Goal: Task Accomplishment & Management: Complete application form

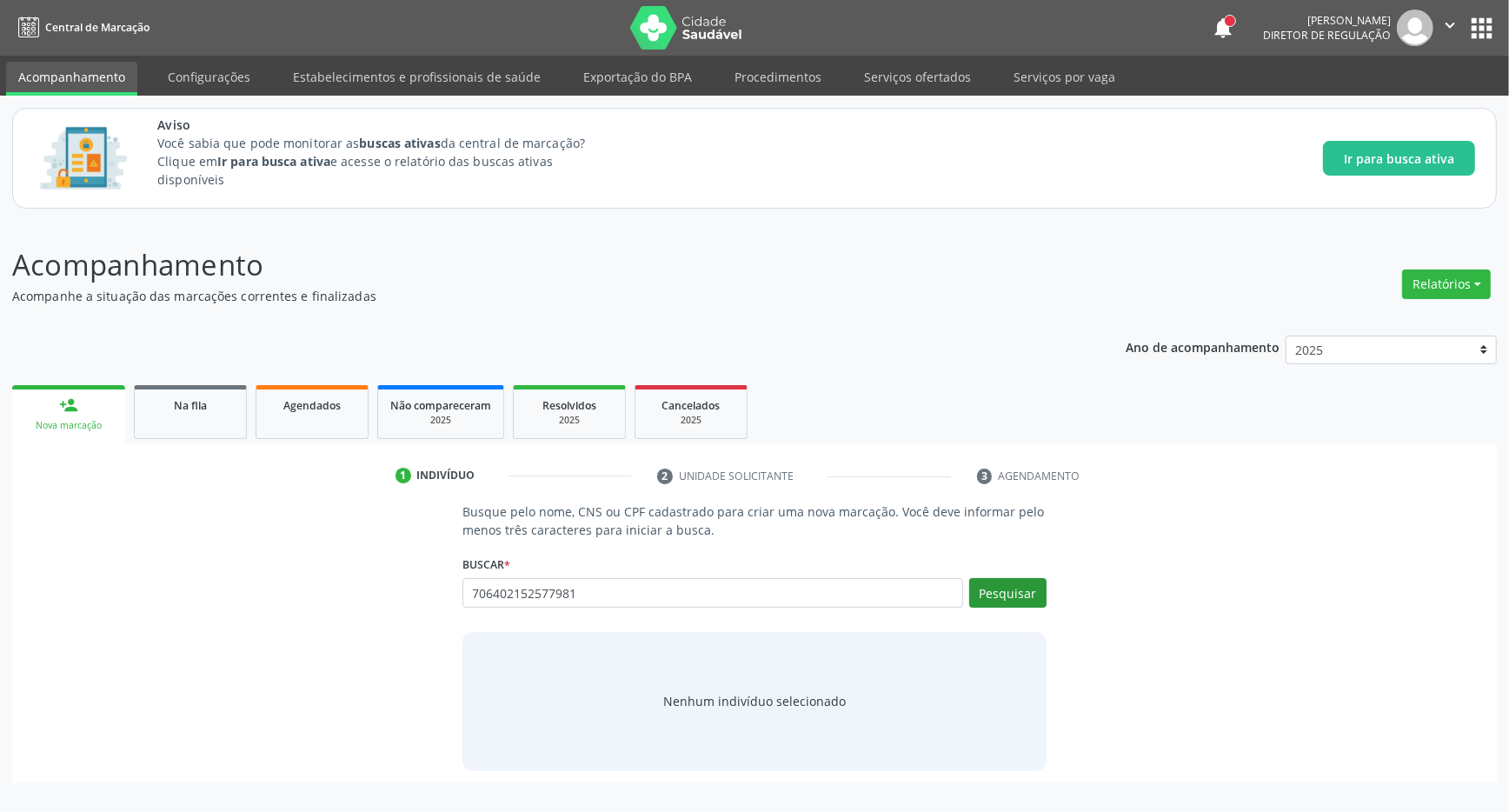
type input "706402152577981"
click at [1020, 594] on button "Pesquisar" at bounding box center [1008, 593] width 78 height 30
type input "706402152577981"
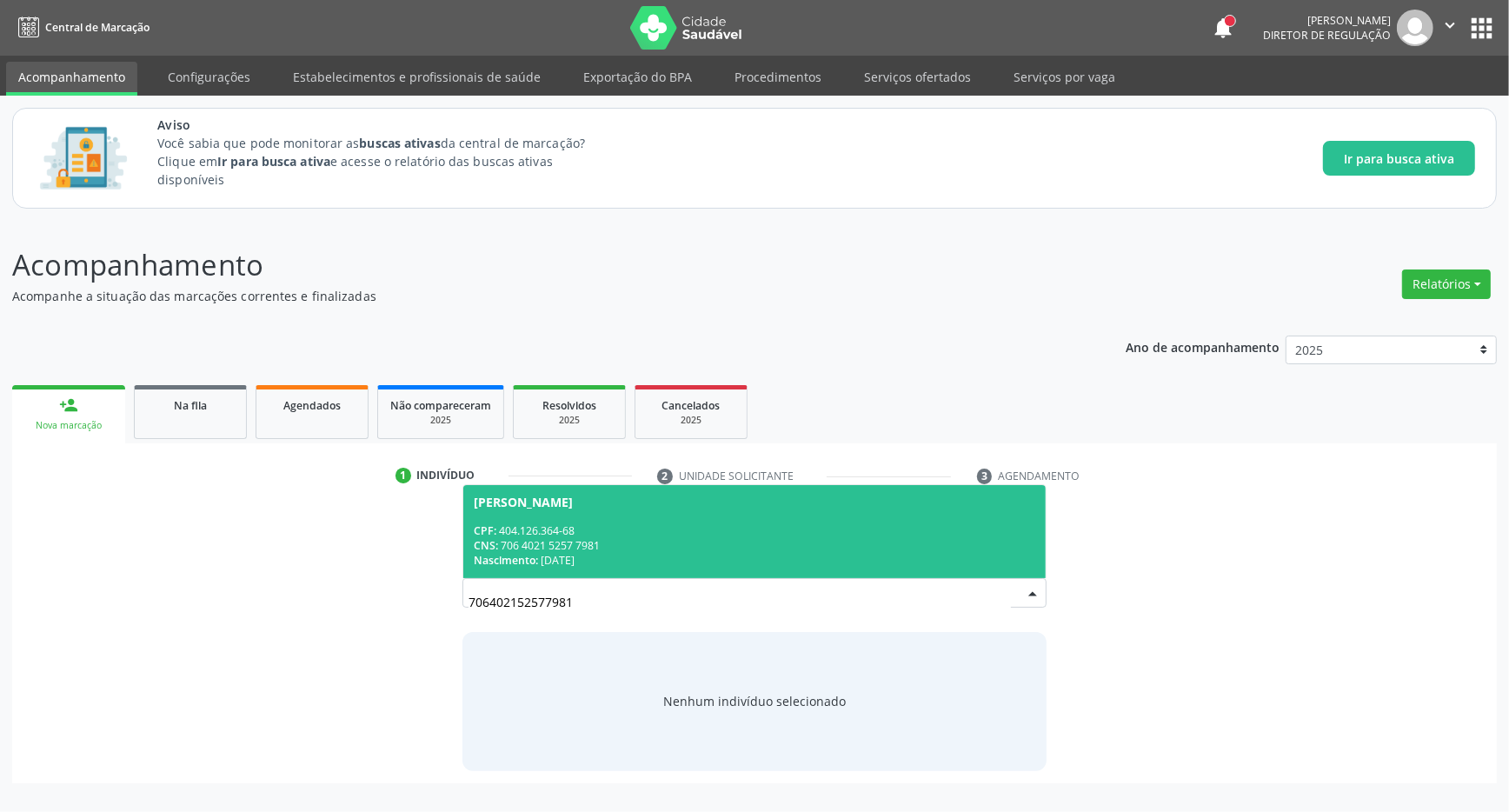
click at [847, 531] on div "CPF: 404.126.364-68" at bounding box center [754, 531] width 561 height 14
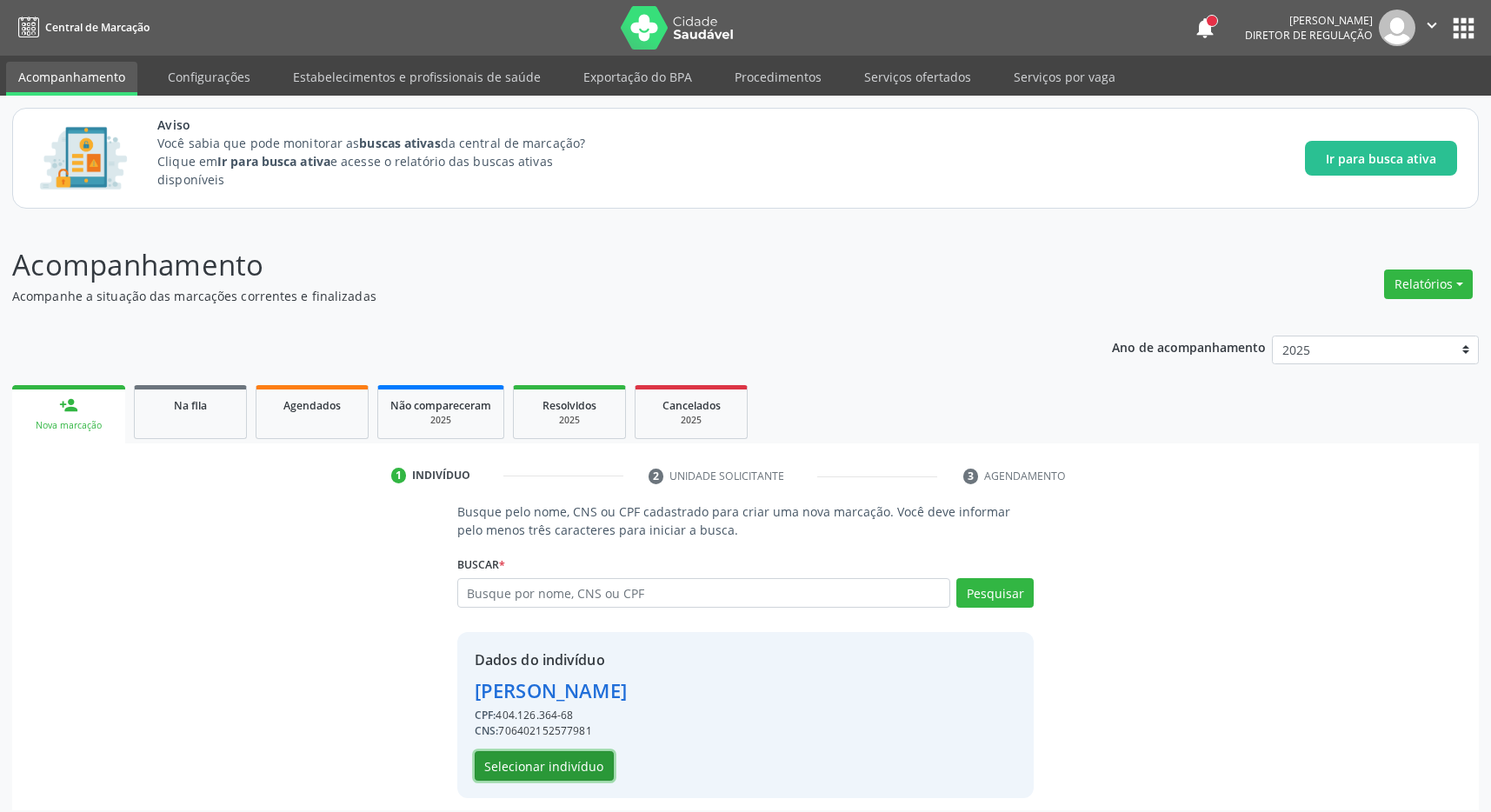
click at [547, 772] on button "Selecionar indivíduo" at bounding box center [544, 765] width 139 height 30
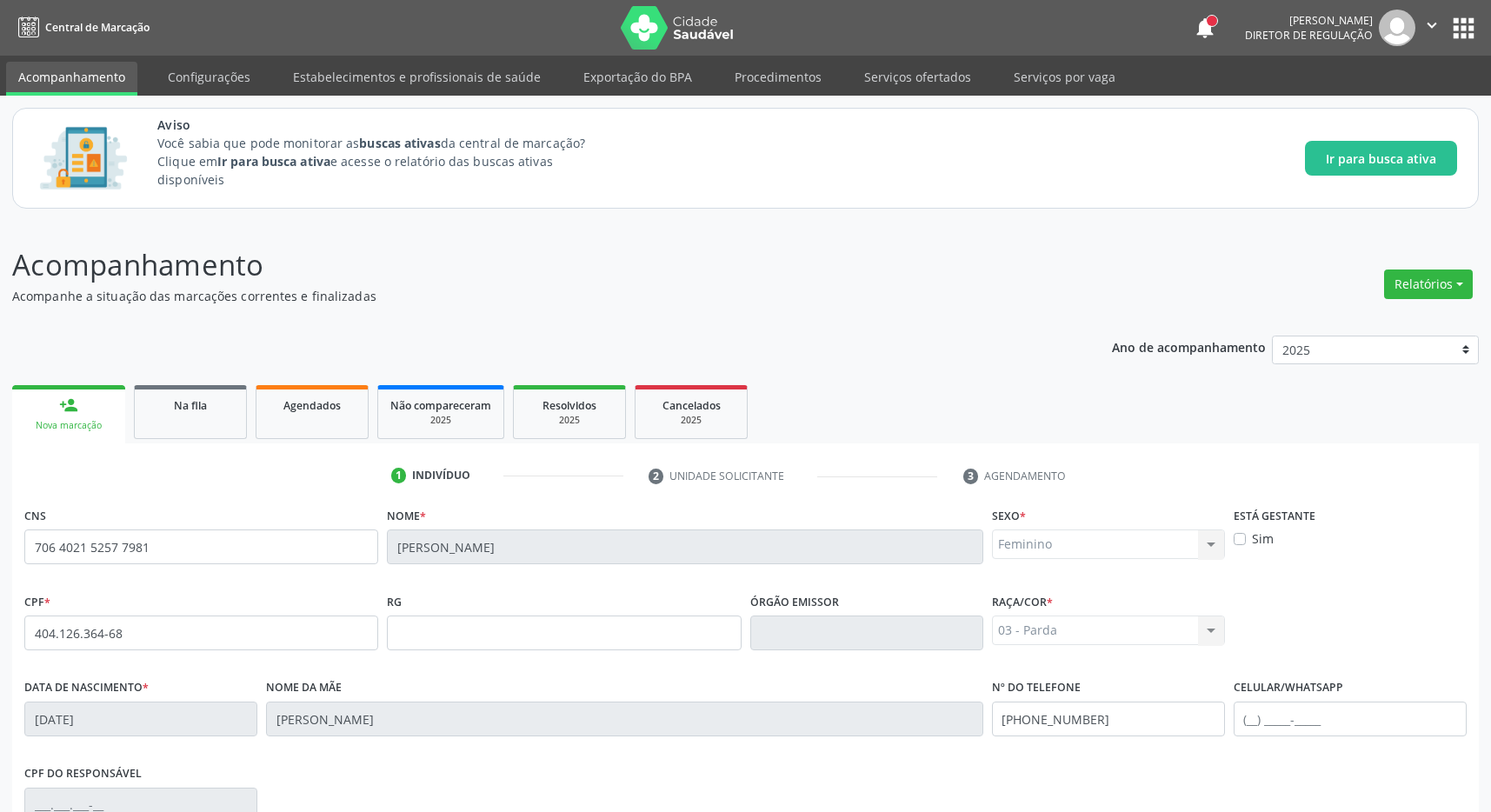
scroll to position [257, 0]
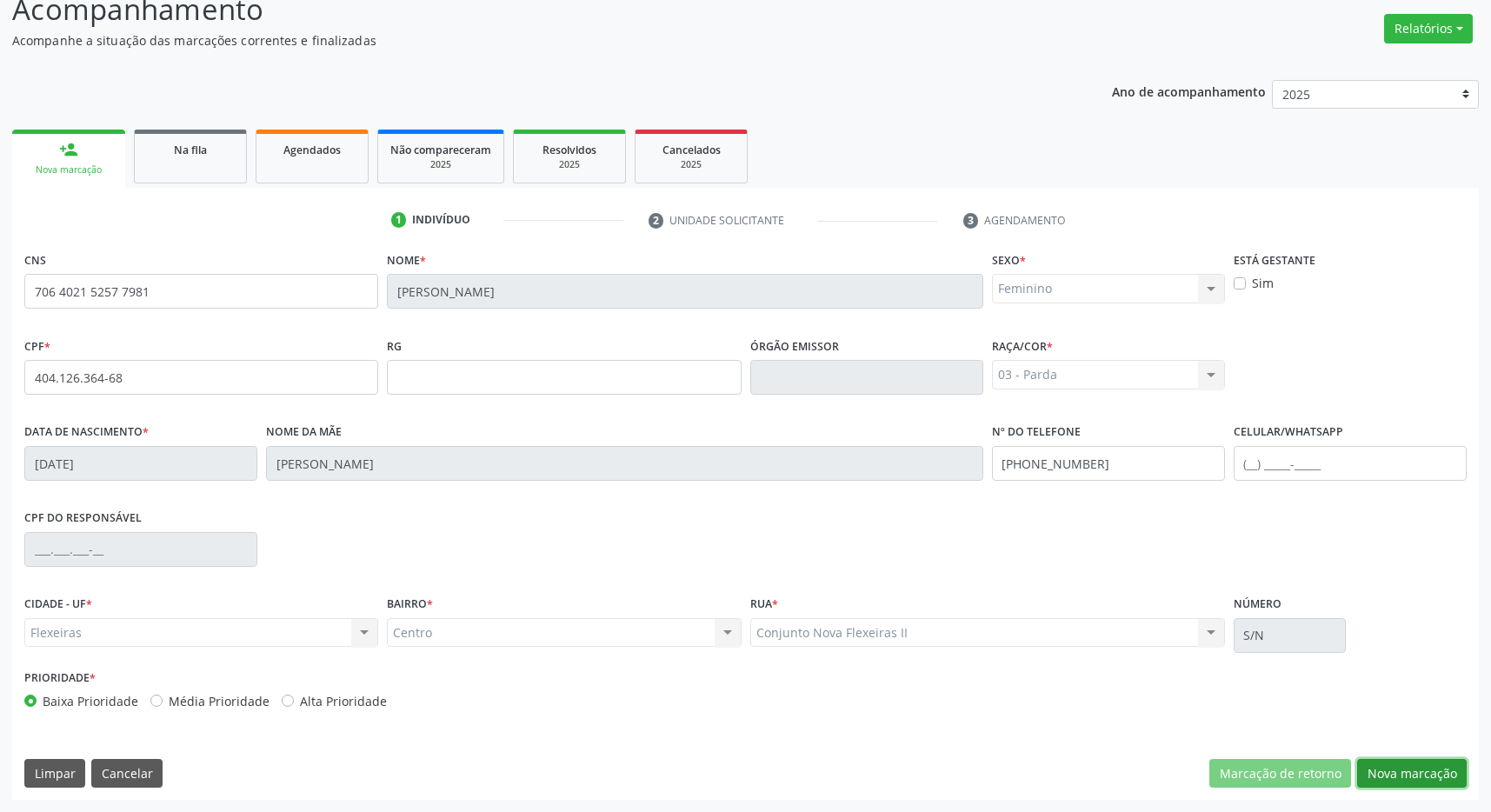
click at [1437, 778] on button "Nova marcação" at bounding box center [1412, 773] width 109 height 30
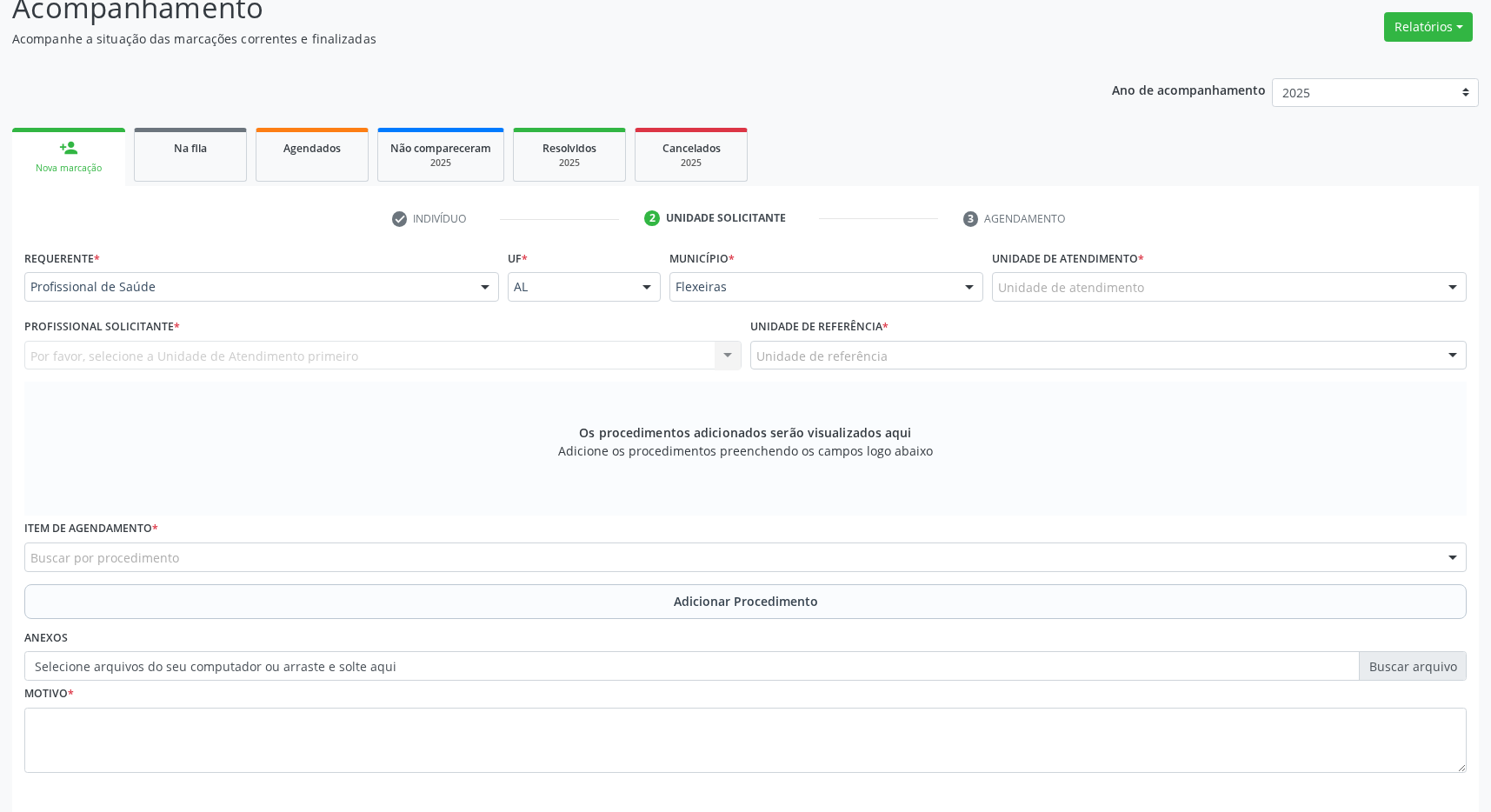
scroll to position [335, 0]
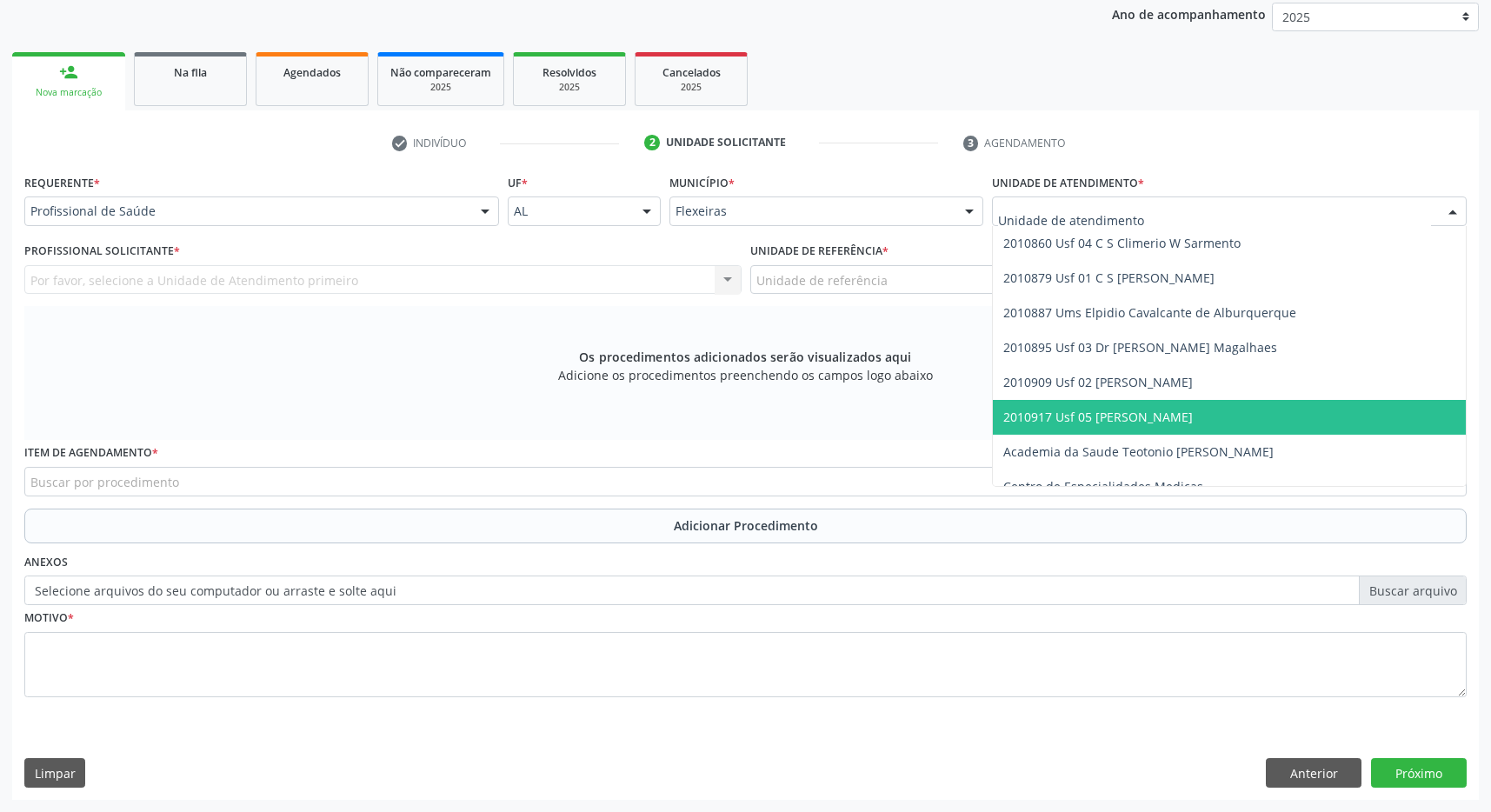
click at [1188, 416] on span "2010917 Usf 05 [PERSON_NAME]" at bounding box center [1098, 417] width 190 height 16
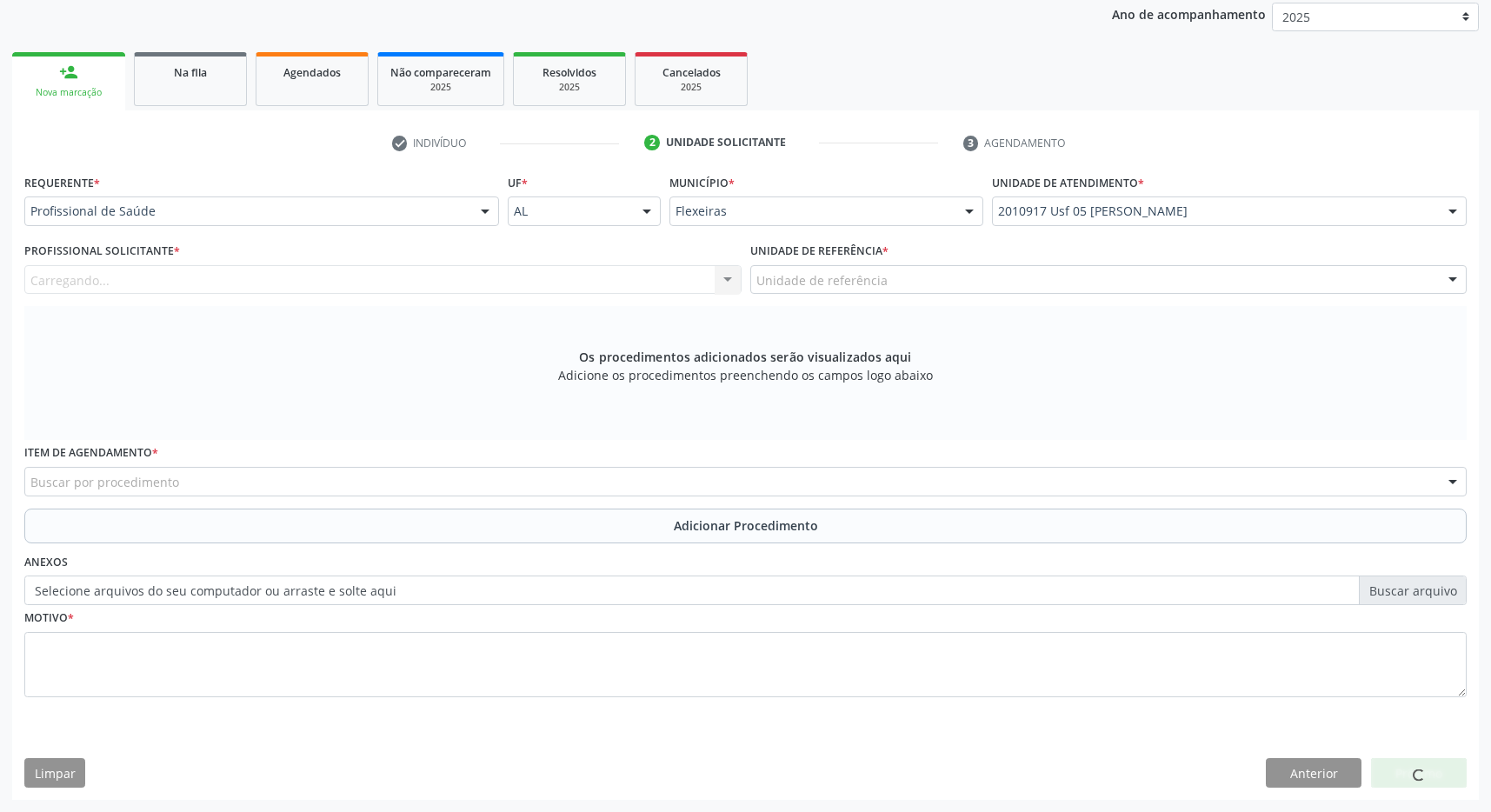
click at [1161, 279] on div "Unidade de referência" at bounding box center [1108, 280] width 718 height 30
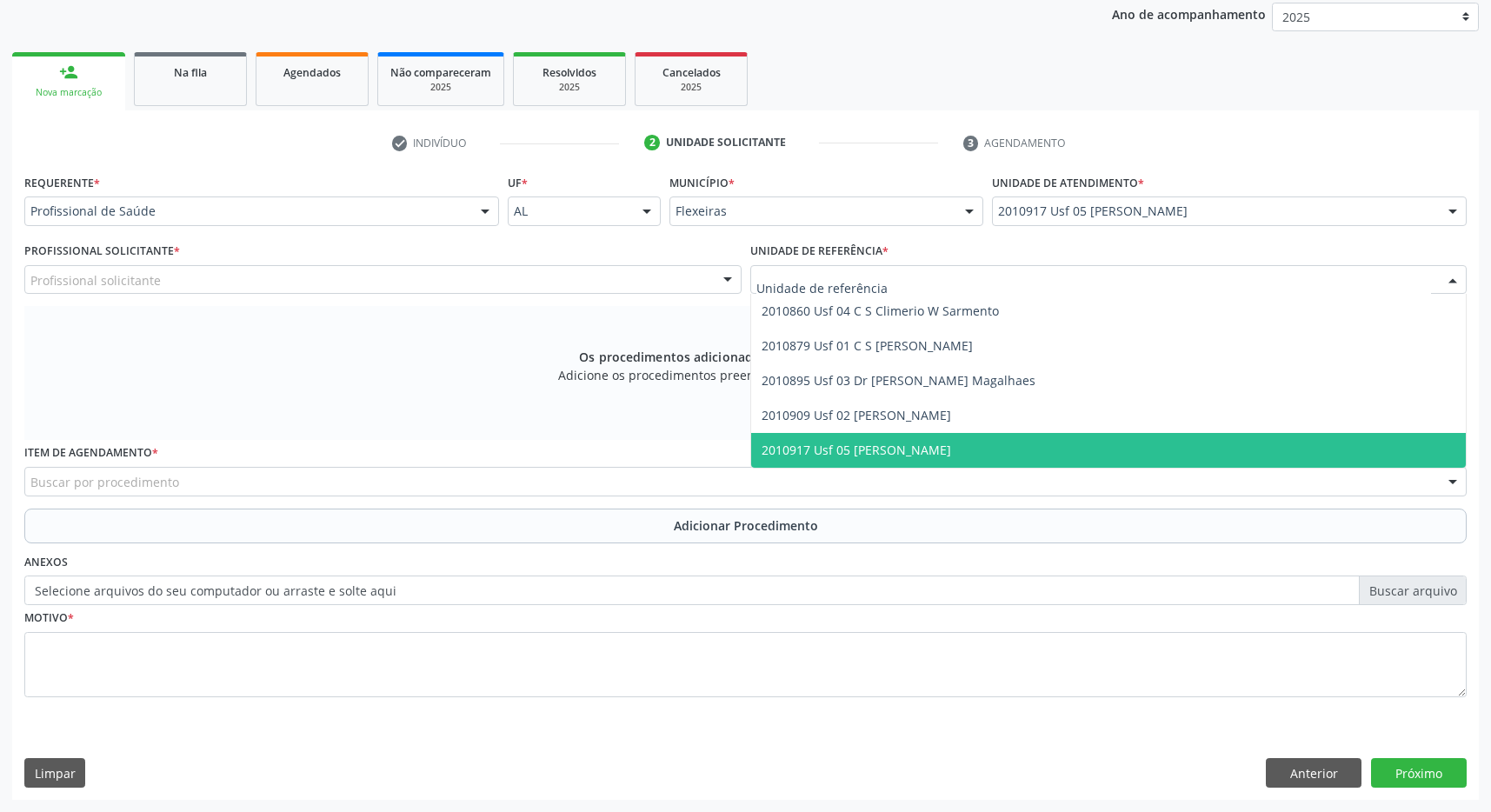
drag, startPoint x: 1151, startPoint y: 438, endPoint x: 1079, endPoint y: 438, distance: 72.0
click at [1150, 439] on span "2010917 Usf 05 [PERSON_NAME]" at bounding box center [1108, 450] width 716 height 35
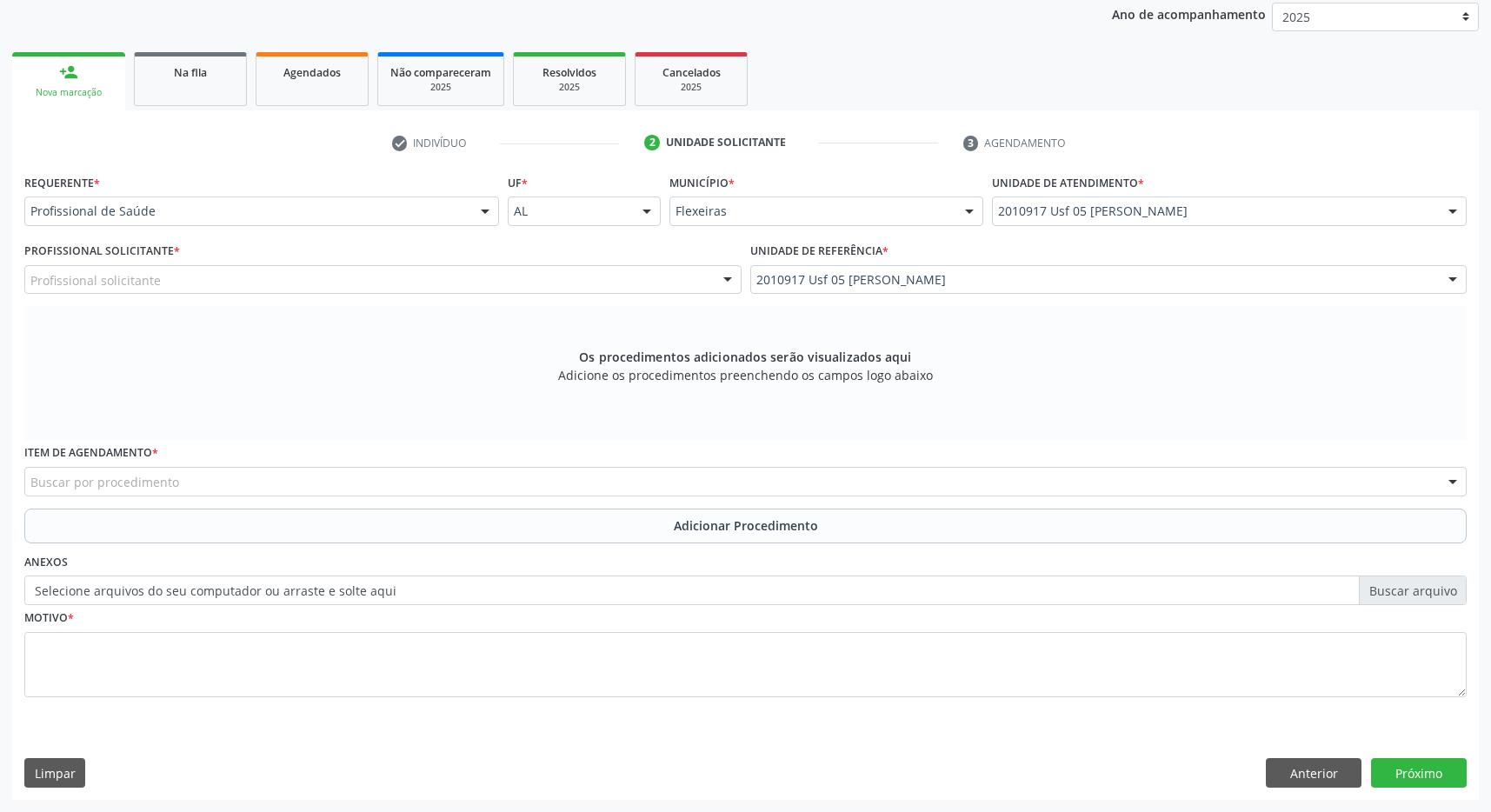
click at [581, 272] on div "Profissional solicitante" at bounding box center [383, 280] width 718 height 30
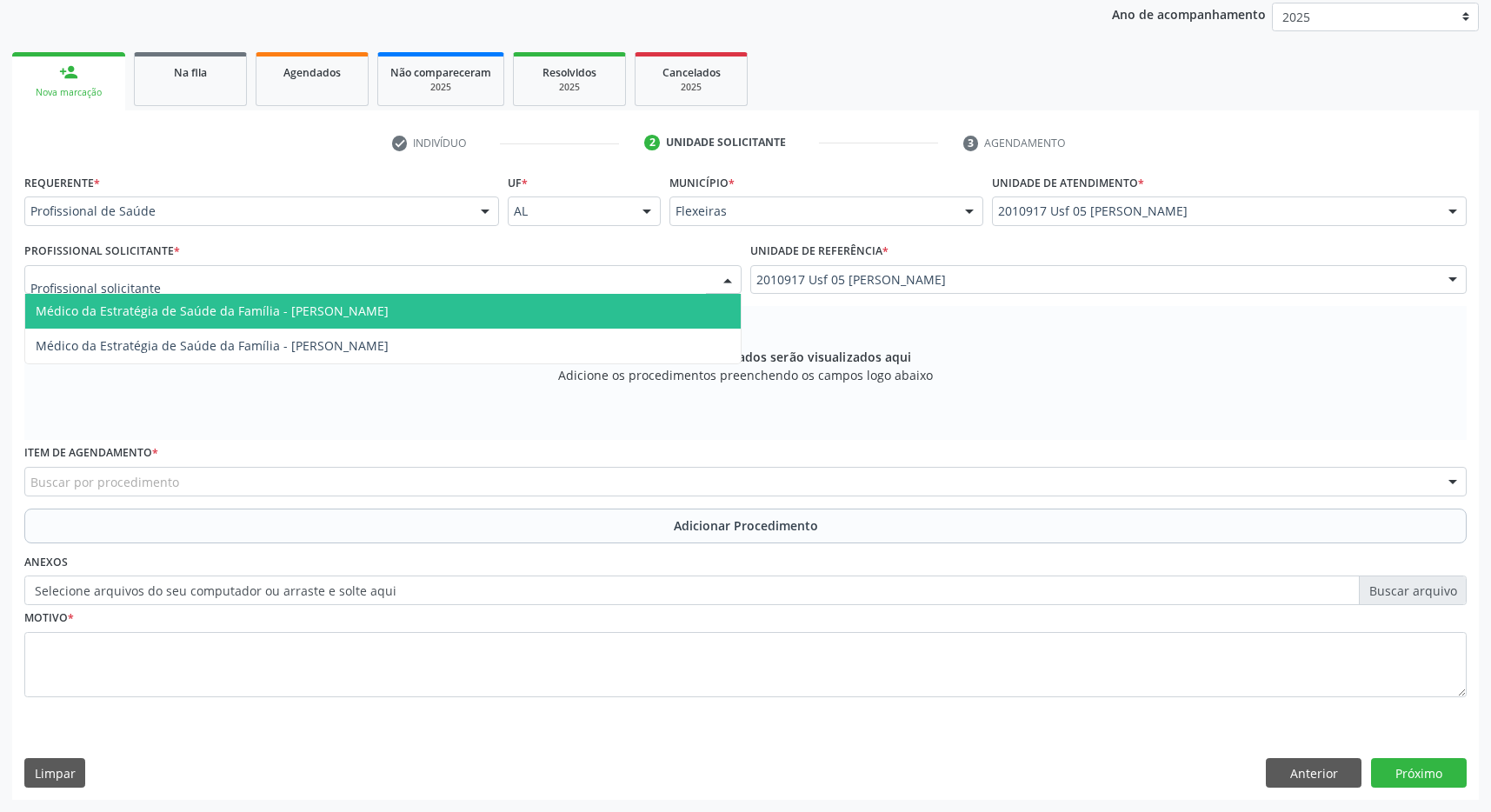
click at [512, 318] on span "Médico da Estratégia de Saúde da Família - Angelo Guilherme Costa Monteiro" at bounding box center [383, 311] width 716 height 35
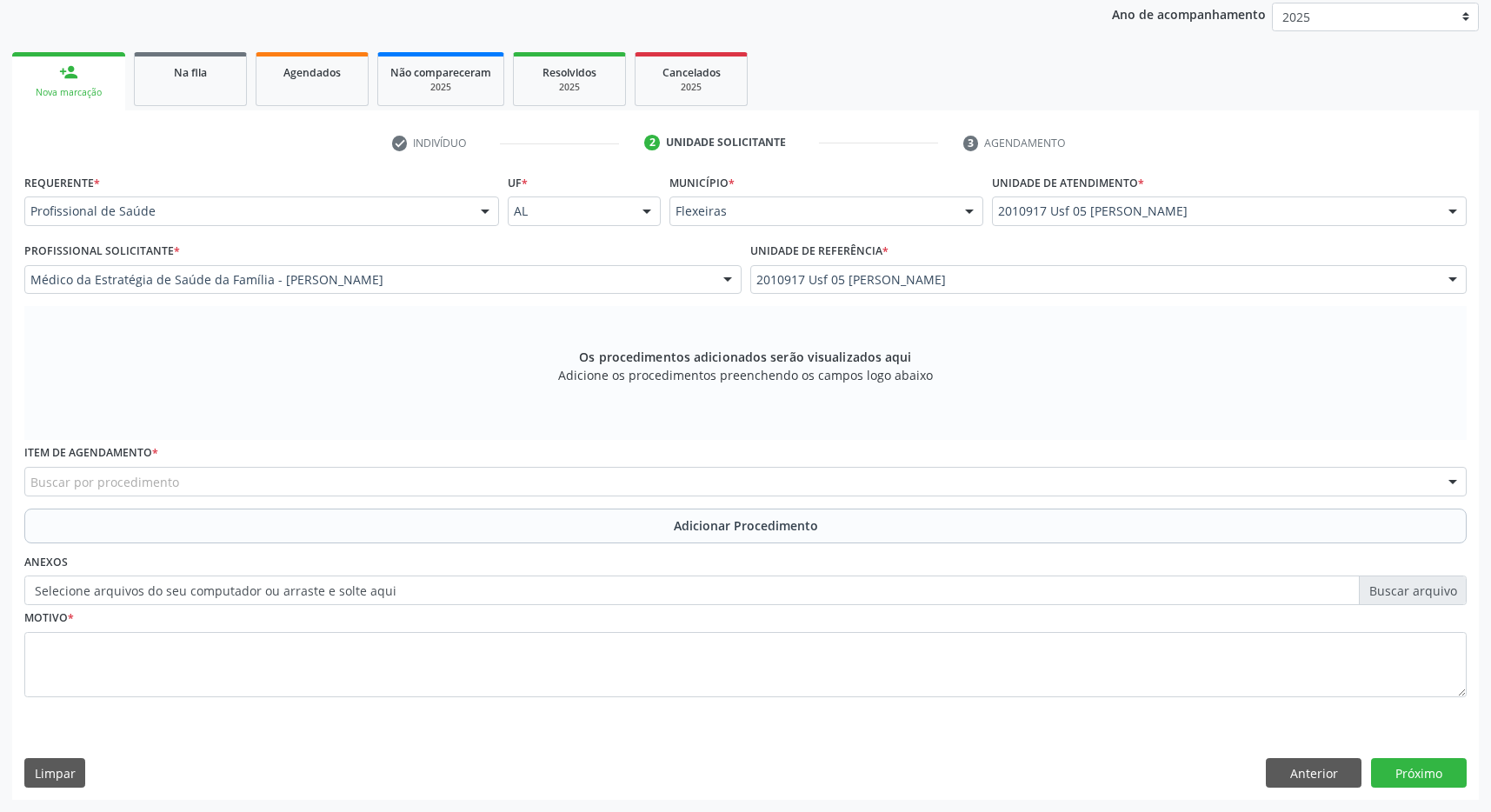
click at [722, 485] on div "Buscar por procedimento" at bounding box center [746, 481] width 1442 height 30
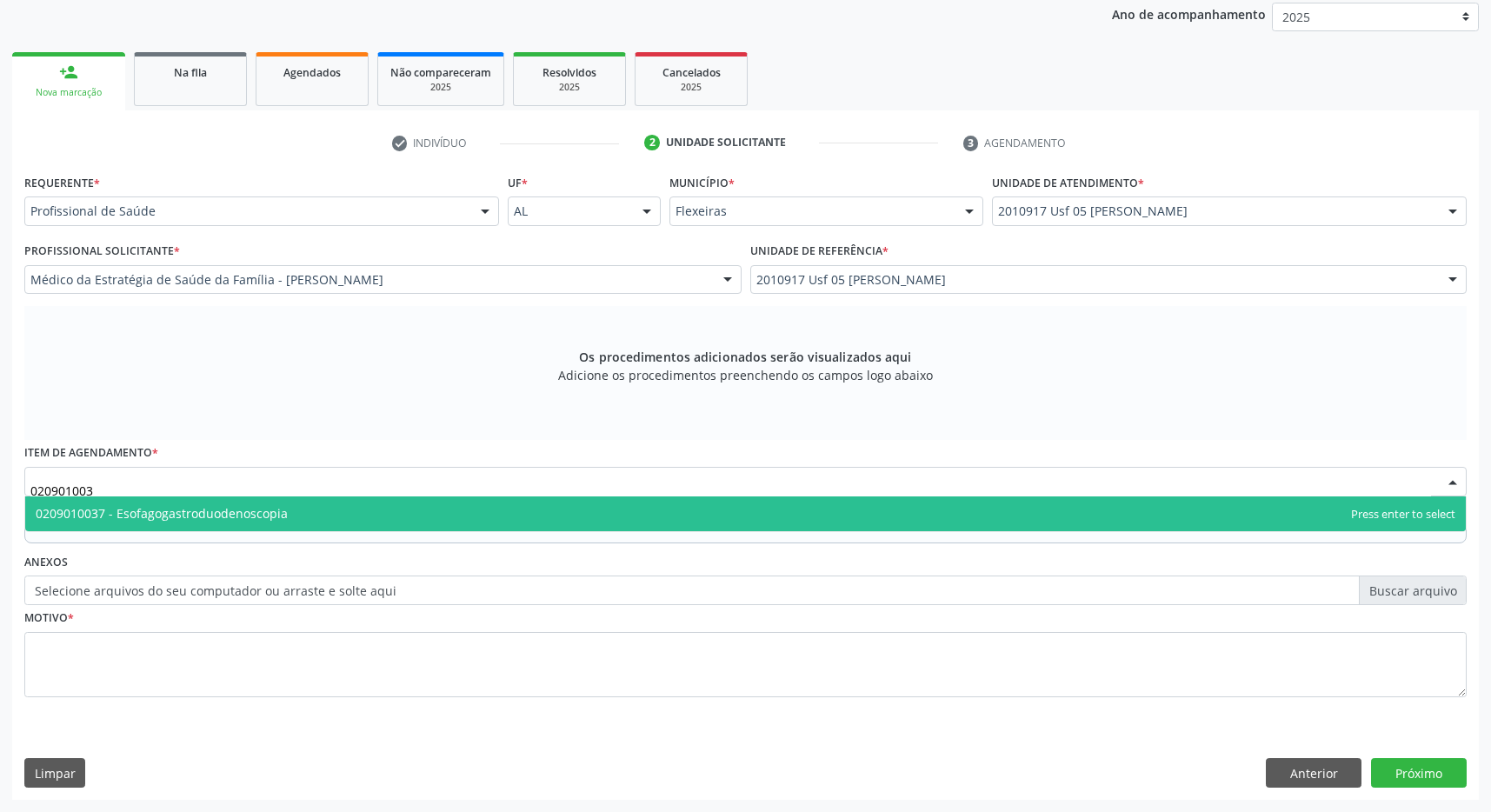
type input "0209010037"
click at [677, 512] on span "0209010037 - Esofagogastroduodenoscopia" at bounding box center [746, 513] width 1440 height 35
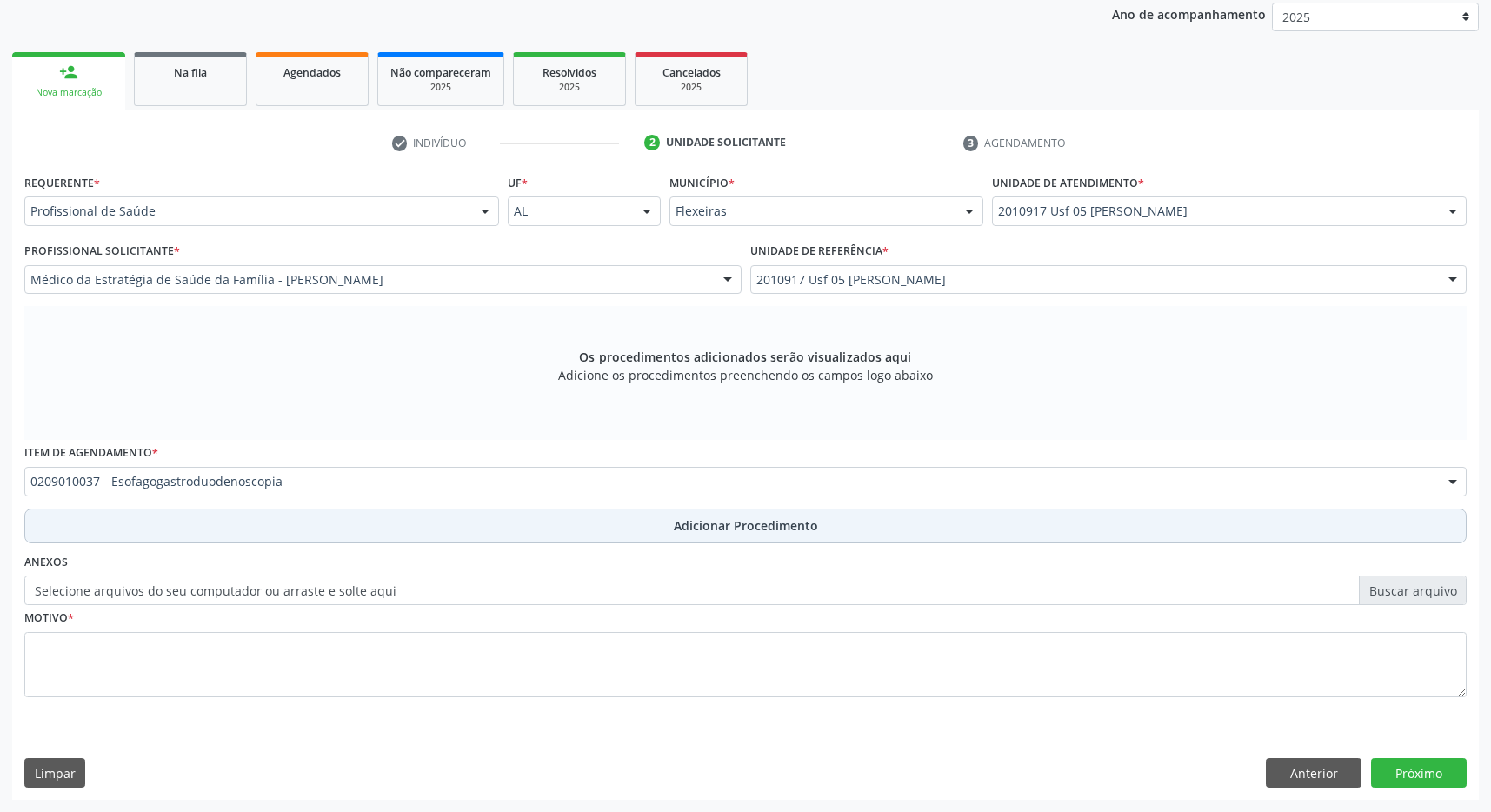
click at [720, 538] on button "Adicionar Procedimento" at bounding box center [746, 525] width 1442 height 35
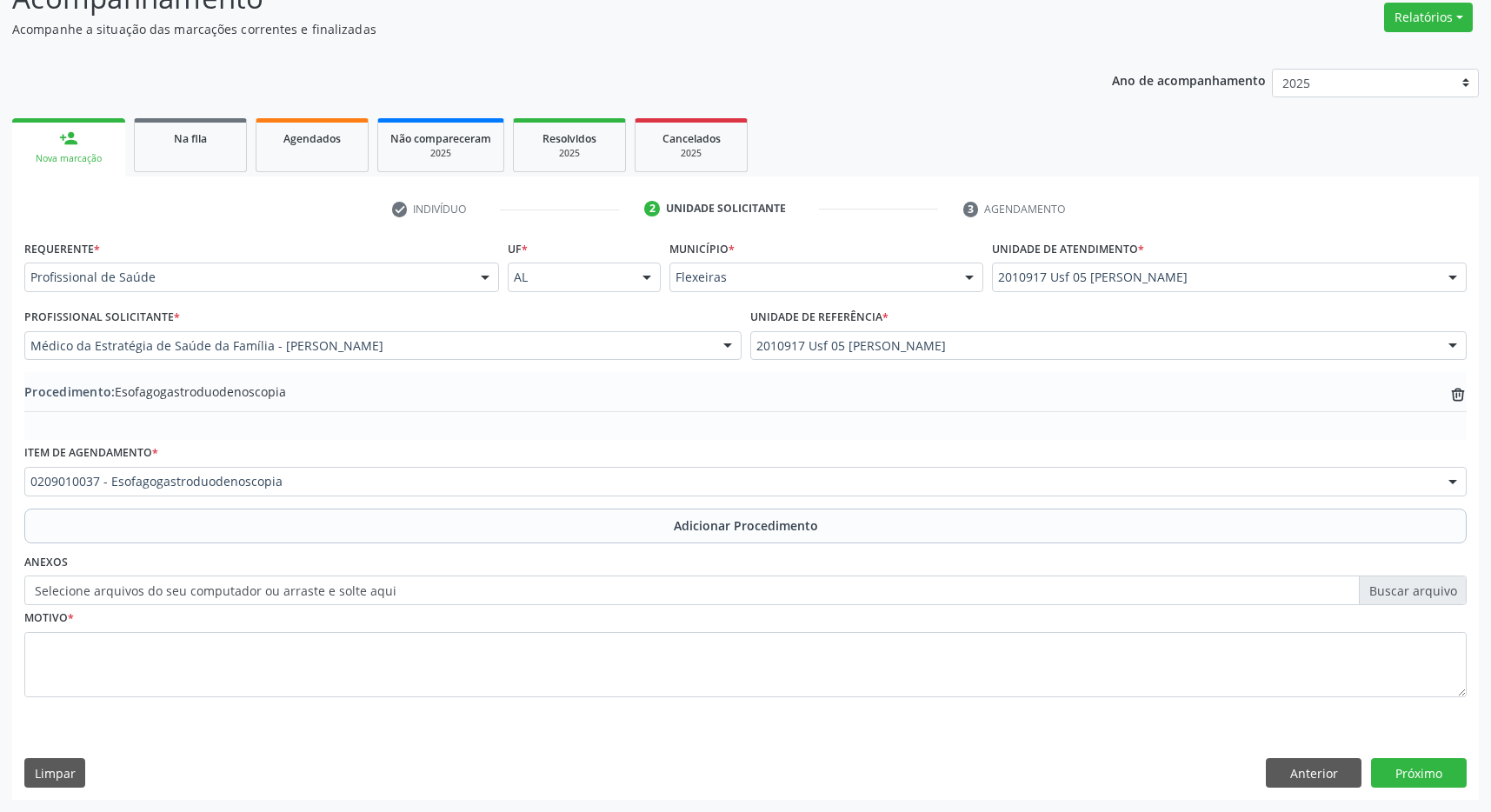
scroll to position [1, 0]
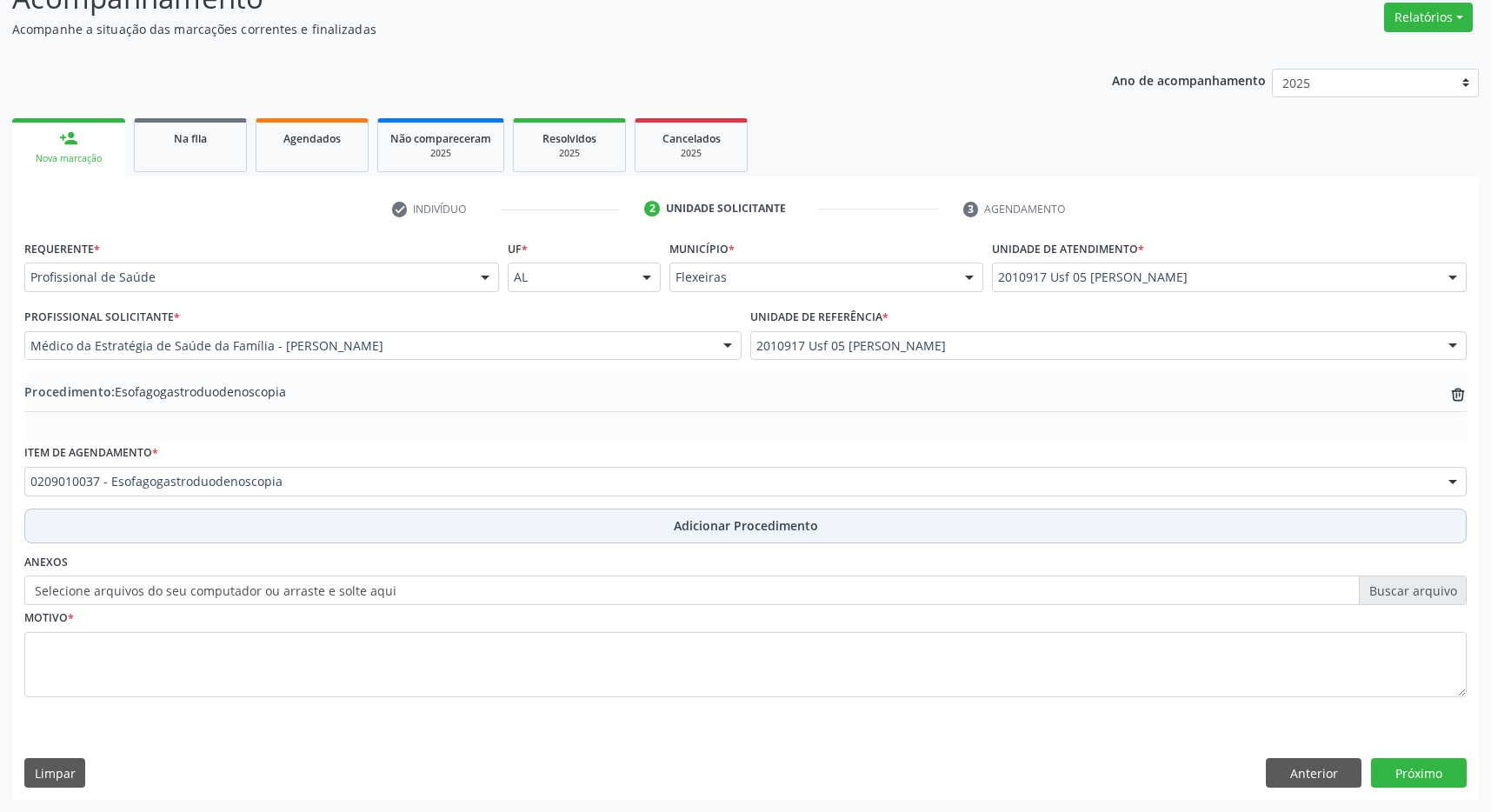
click at [744, 524] on span "Adicionar Procedimento" at bounding box center [746, 525] width 144 height 18
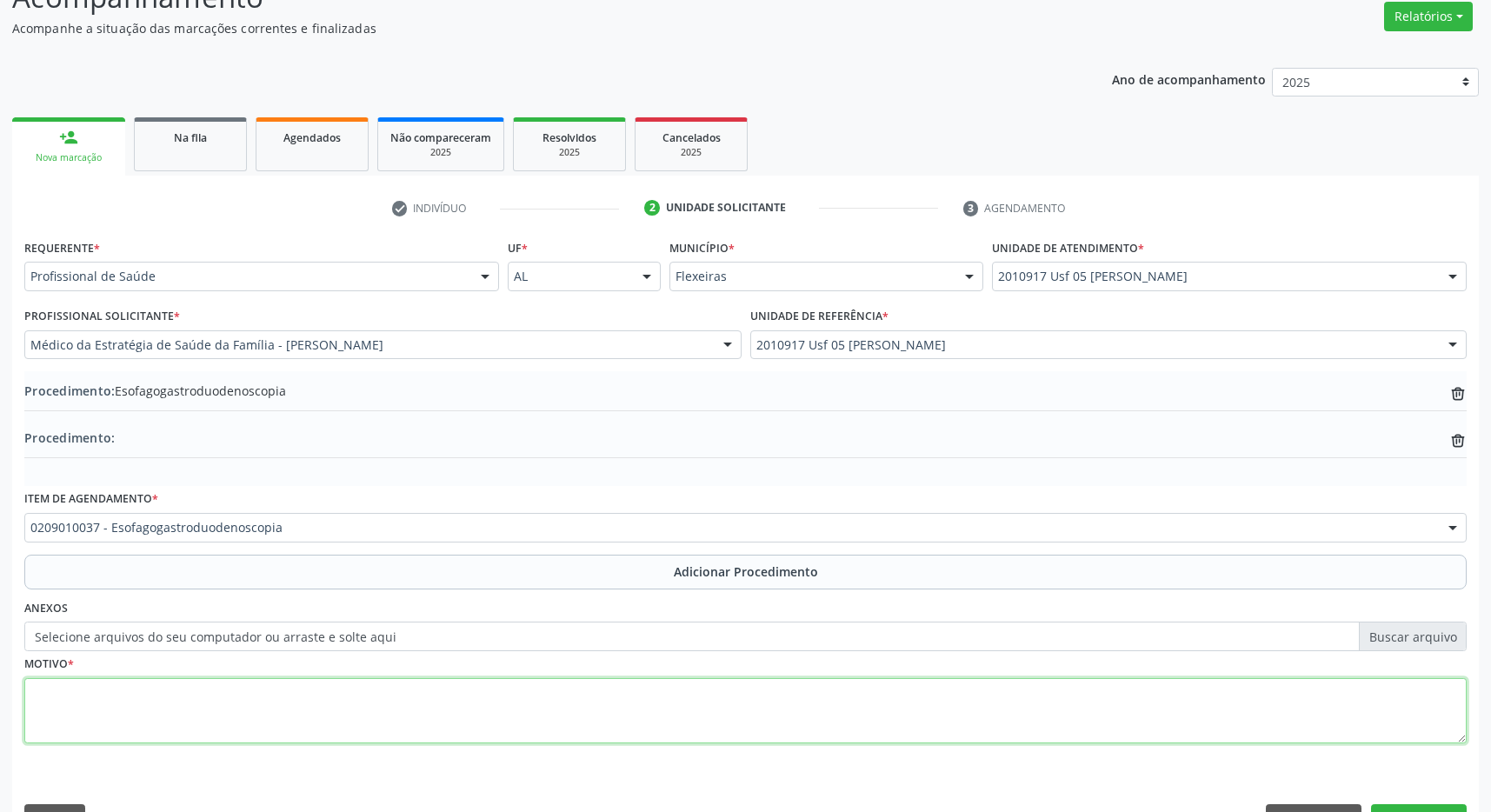
click at [670, 685] on textarea at bounding box center [746, 710] width 1442 height 66
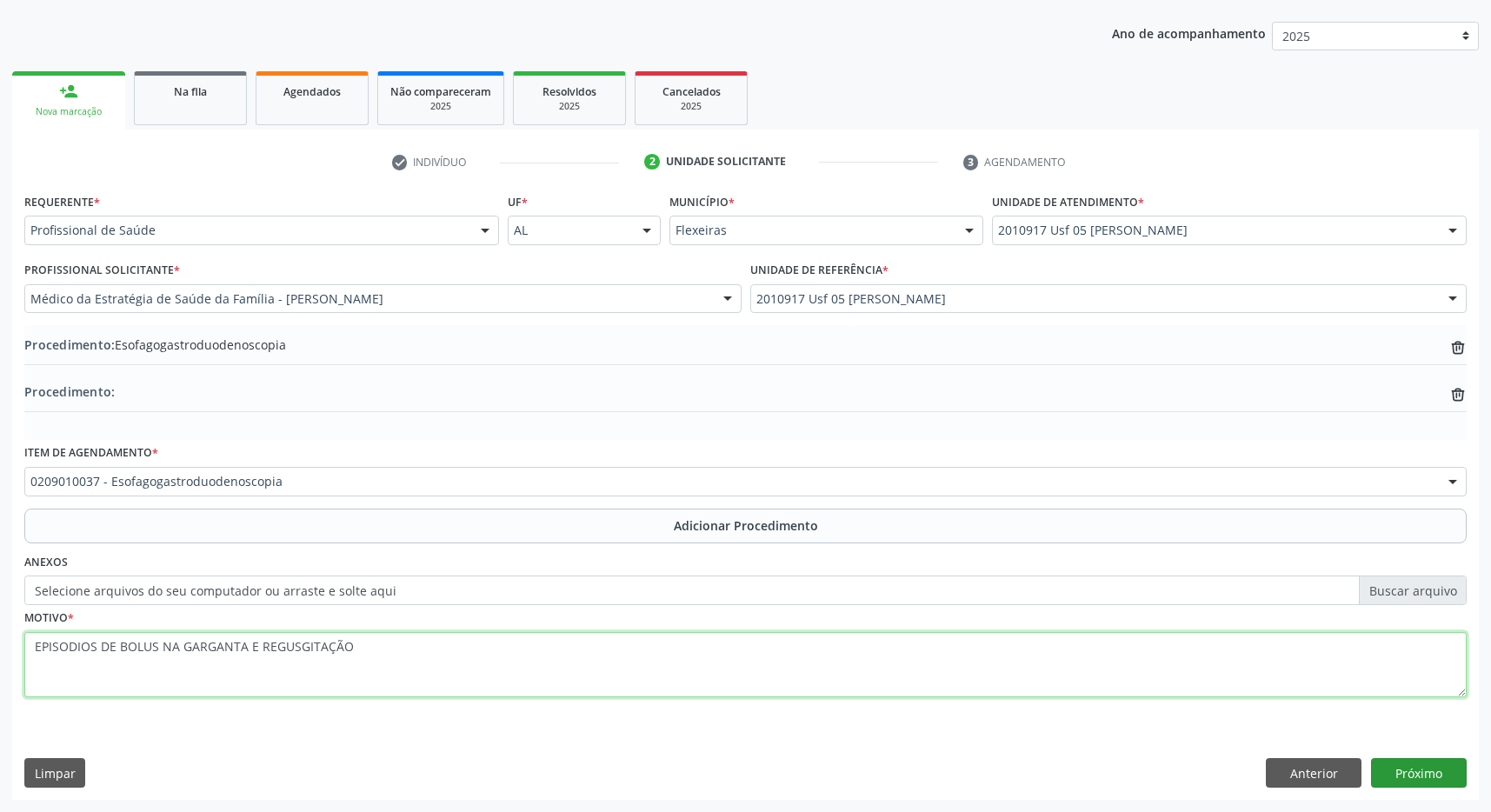
type textarea "EPISODIOS DE BOLUS NA GARGANTA E REGUSGITAÇÃO"
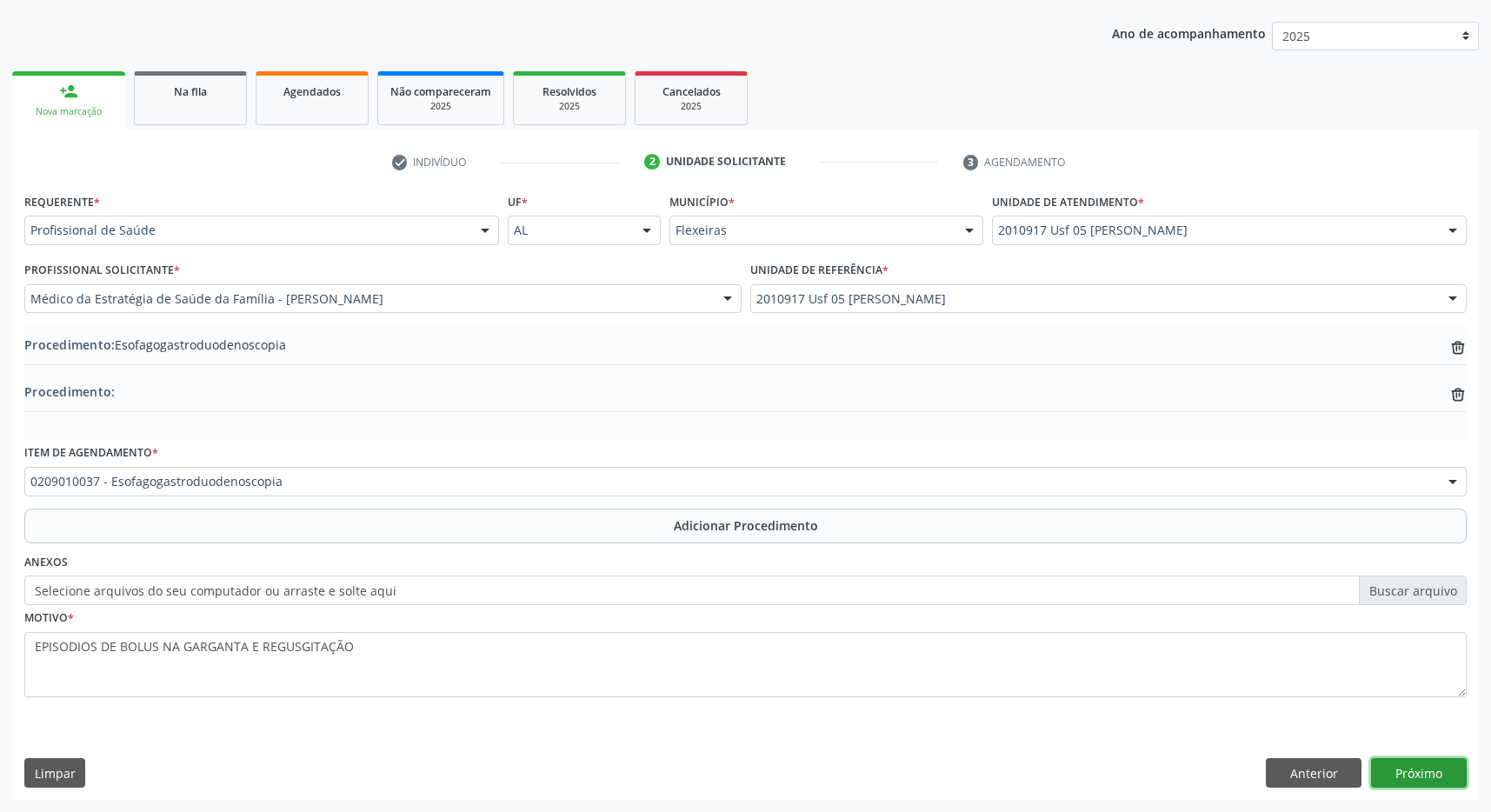
click at [1415, 771] on button "Próximo" at bounding box center [1419, 772] width 96 height 30
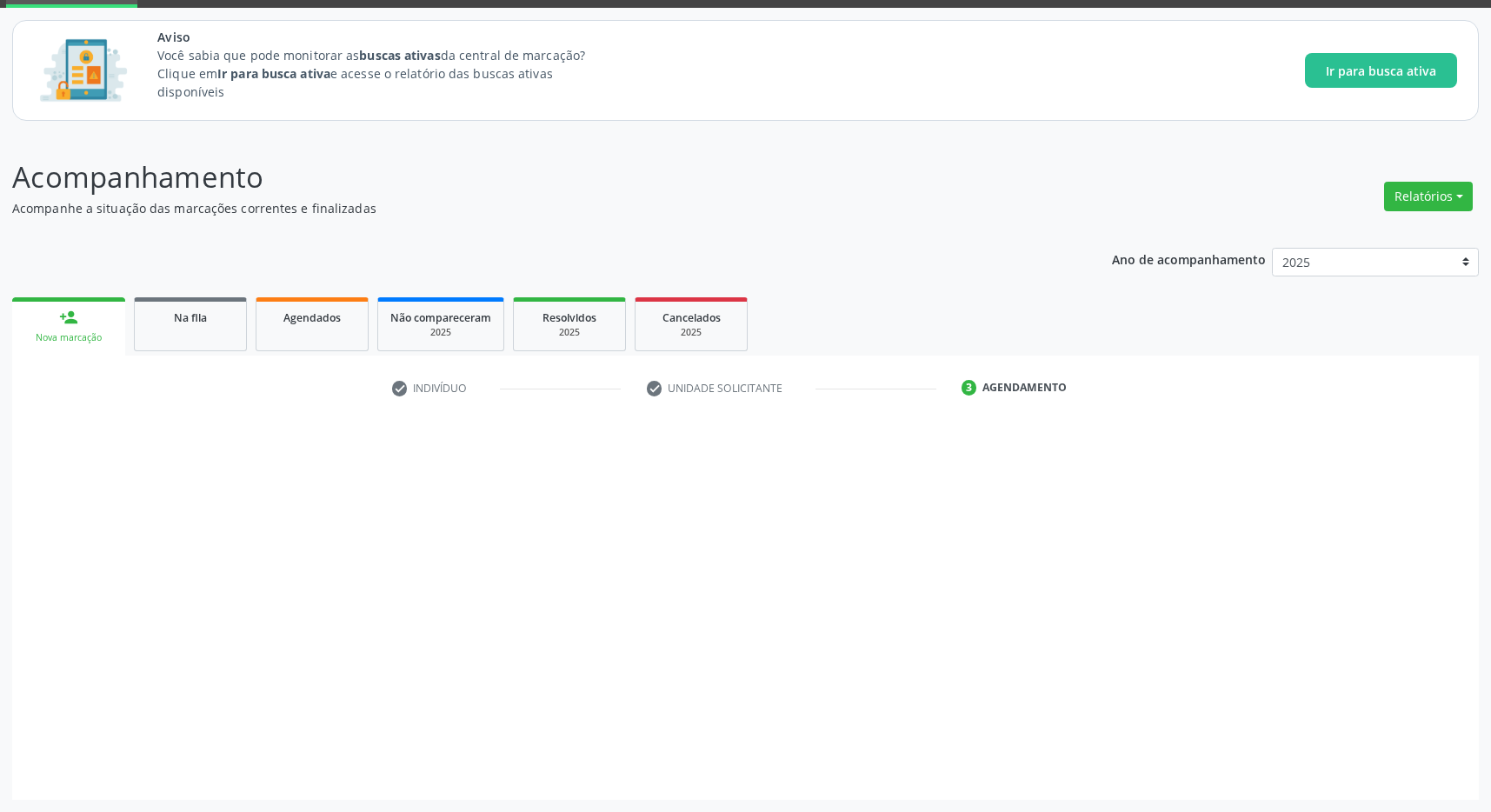
scroll to position [88, 0]
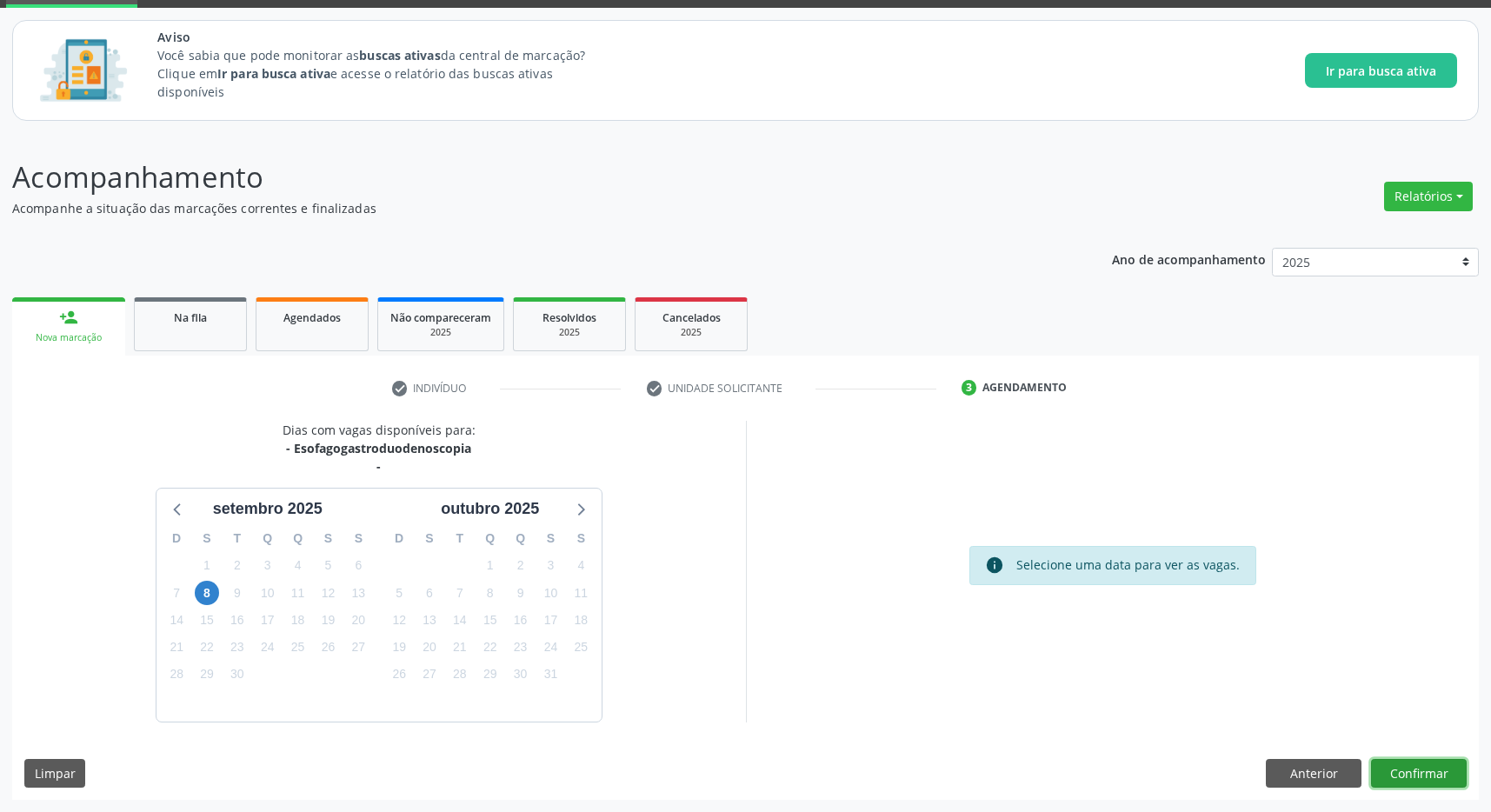
click at [1412, 778] on button "Confirmar" at bounding box center [1419, 773] width 96 height 30
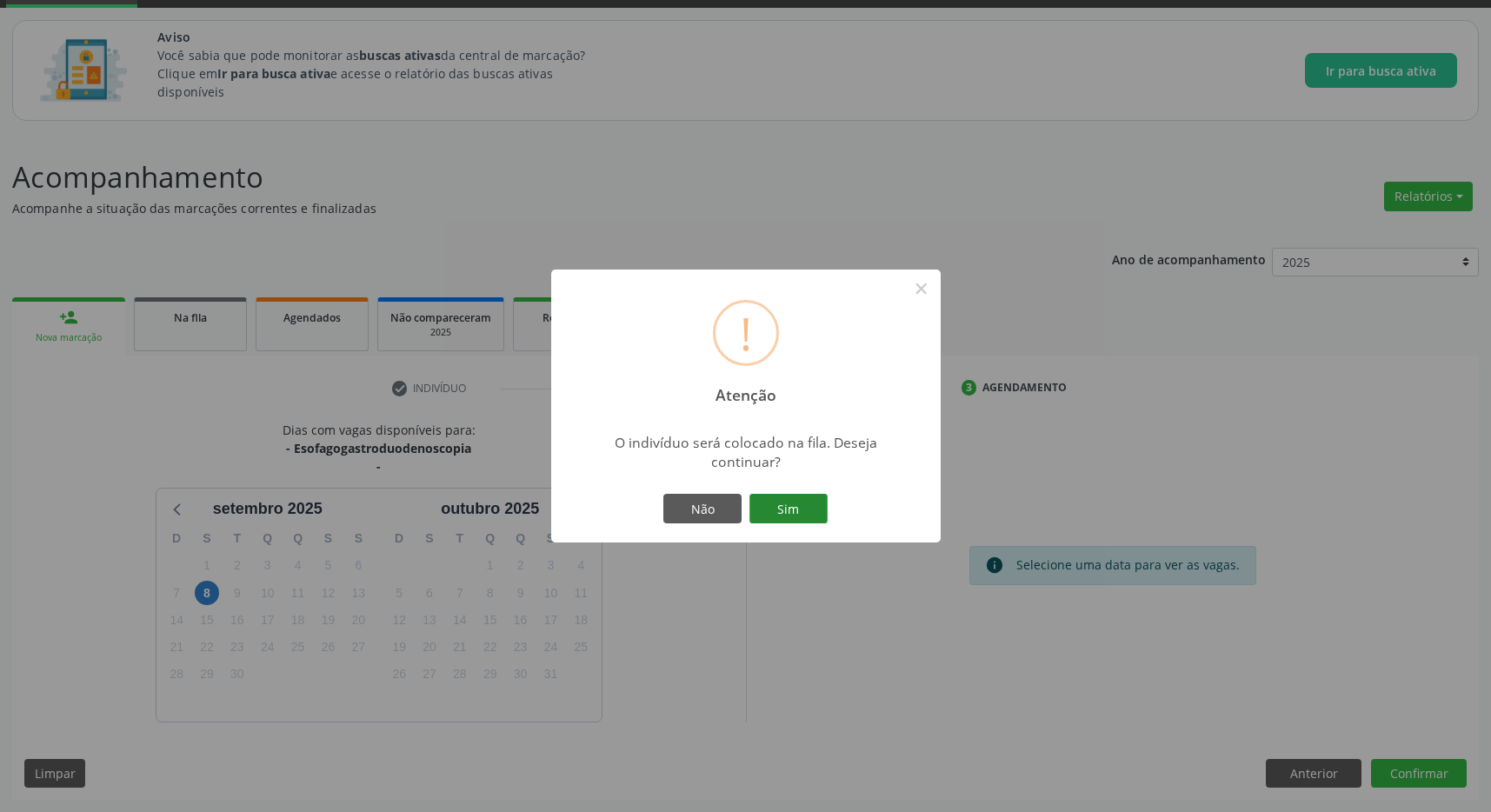
click at [765, 504] on button "Sim" at bounding box center [788, 508] width 79 height 30
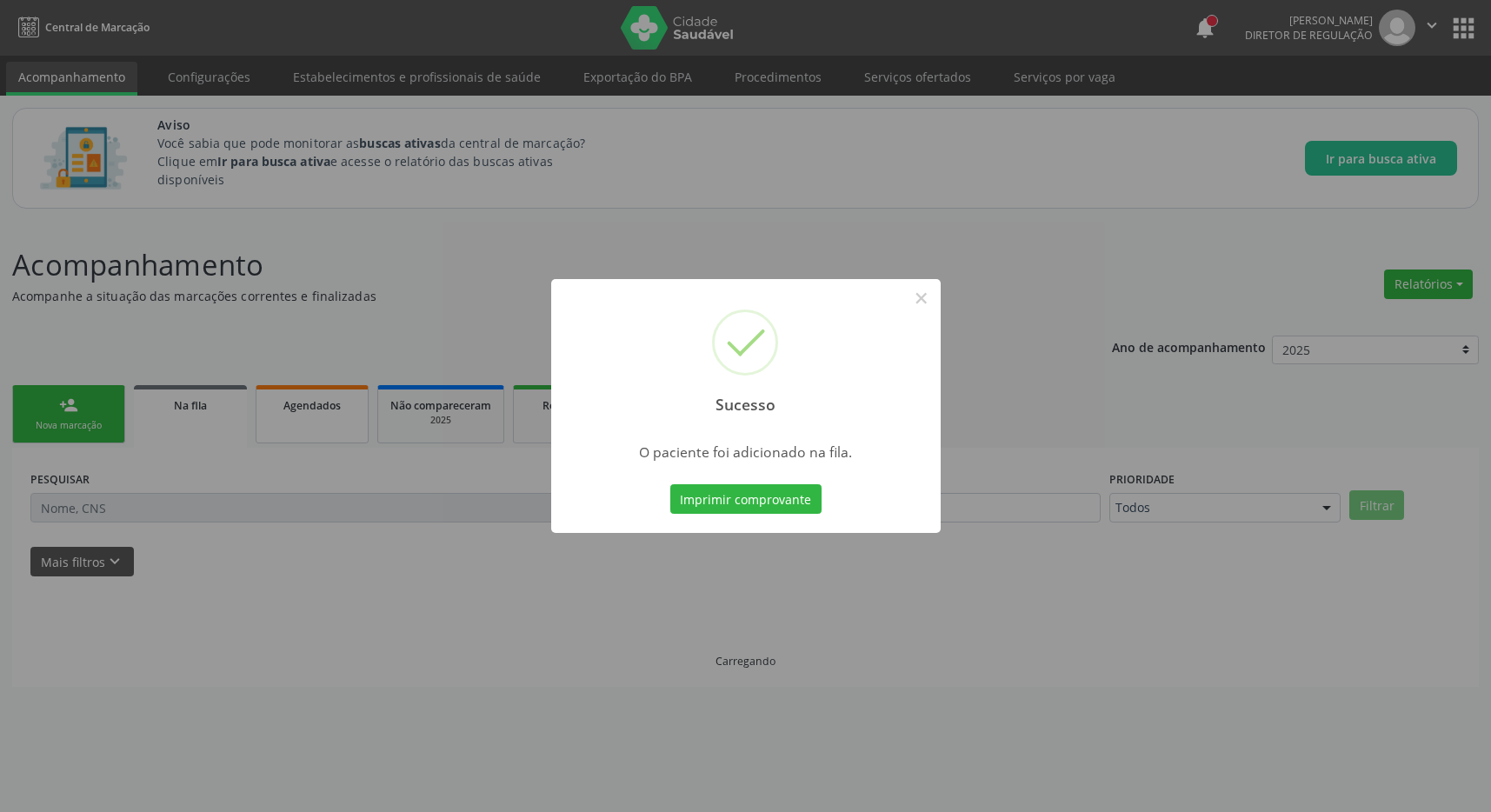
scroll to position [0, 0]
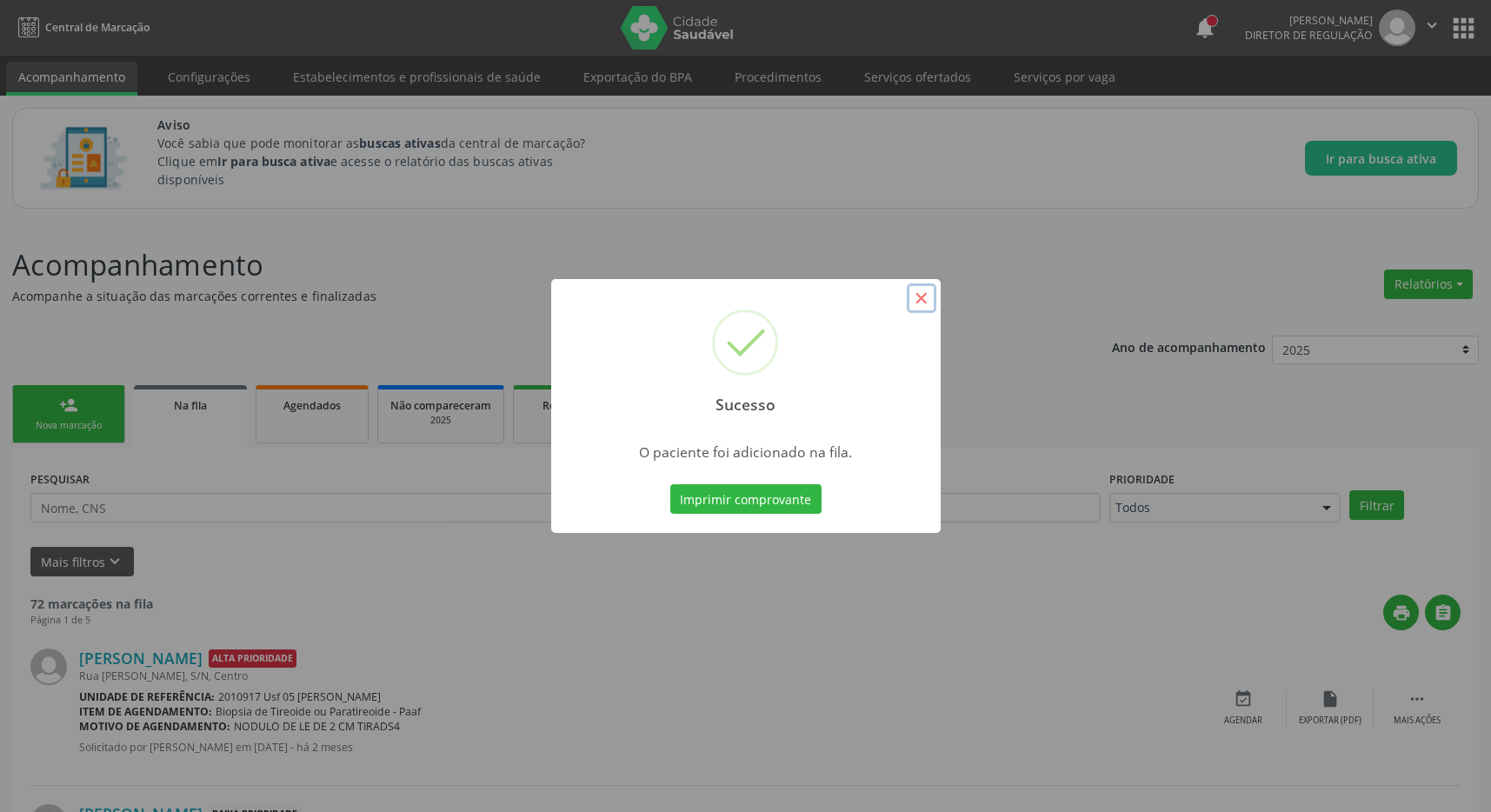
click at [925, 300] on button "×" at bounding box center [921, 298] width 30 height 30
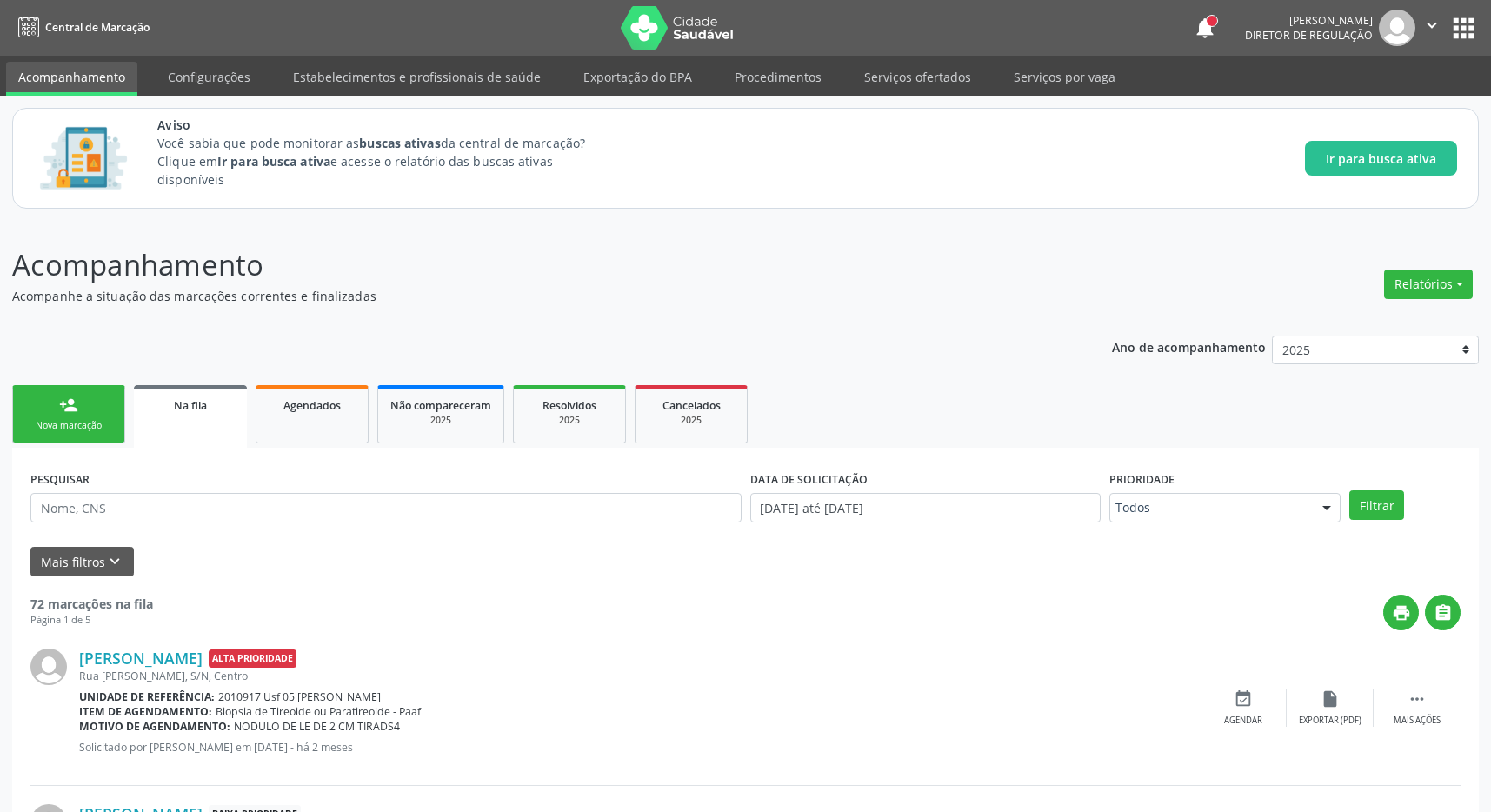
click at [1465, 22] on button "apps" at bounding box center [1464, 28] width 31 height 31
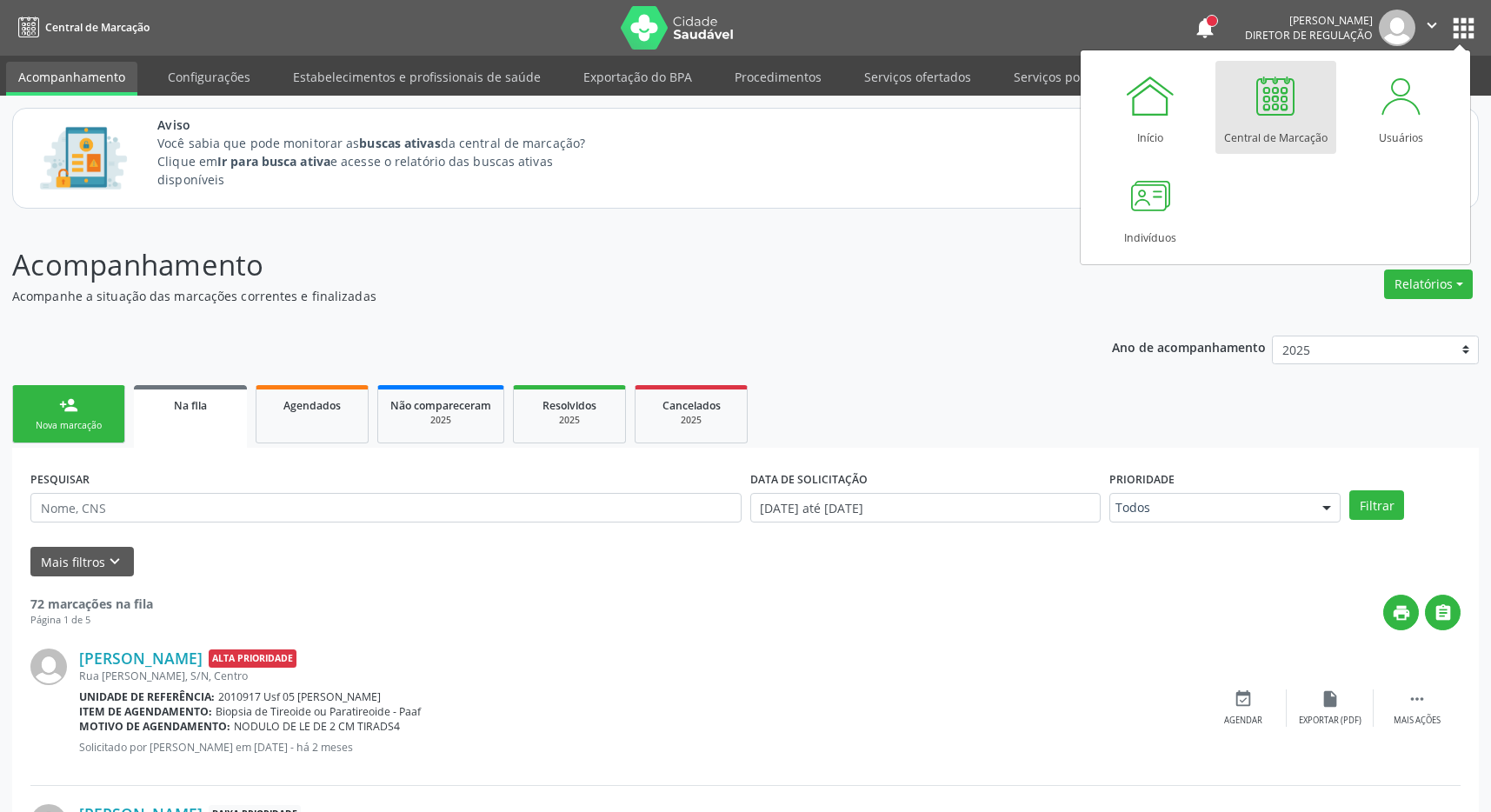
click at [1463, 24] on button "apps" at bounding box center [1464, 28] width 31 height 31
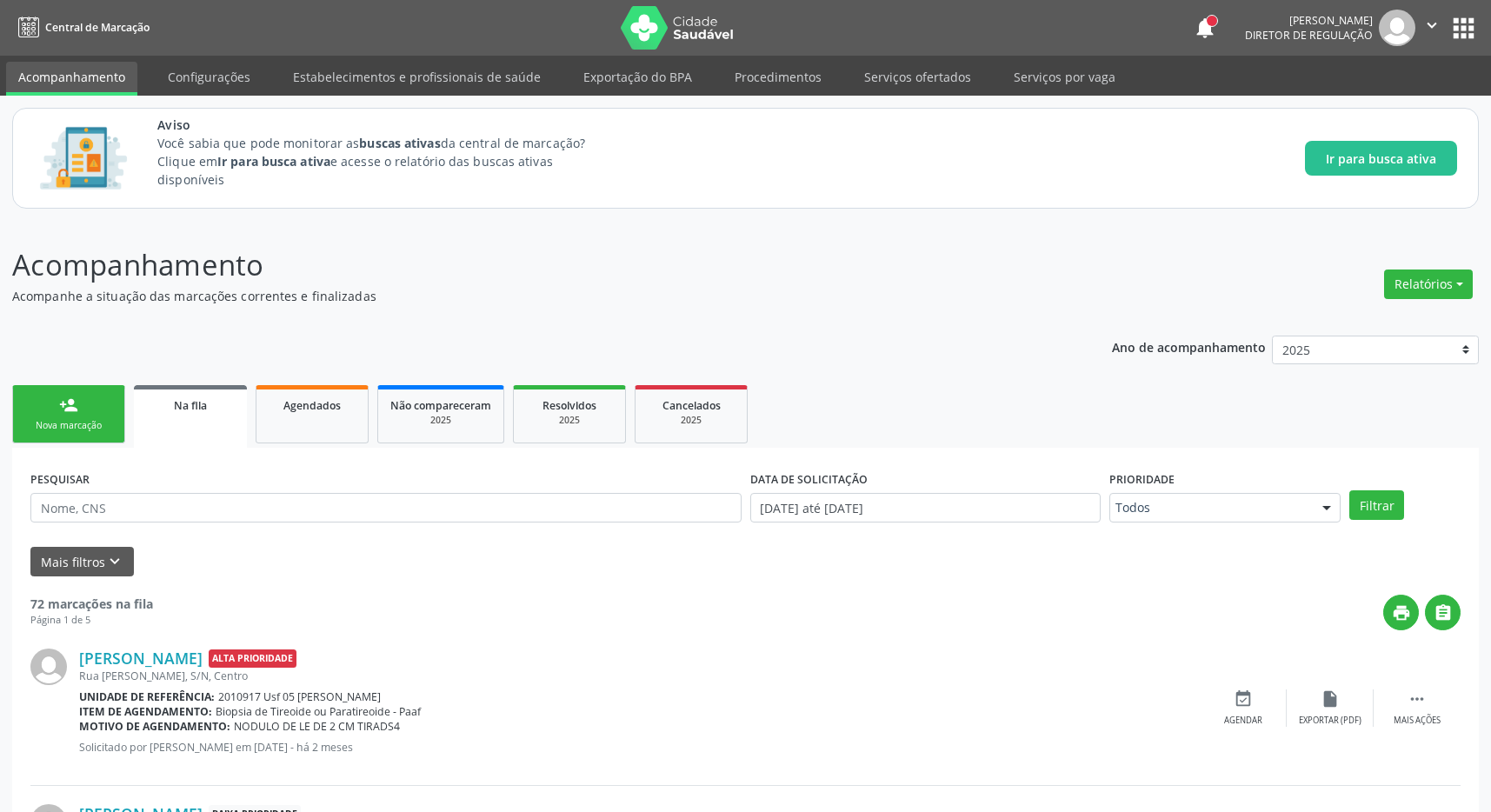
click at [1459, 16] on button "apps" at bounding box center [1464, 28] width 31 height 31
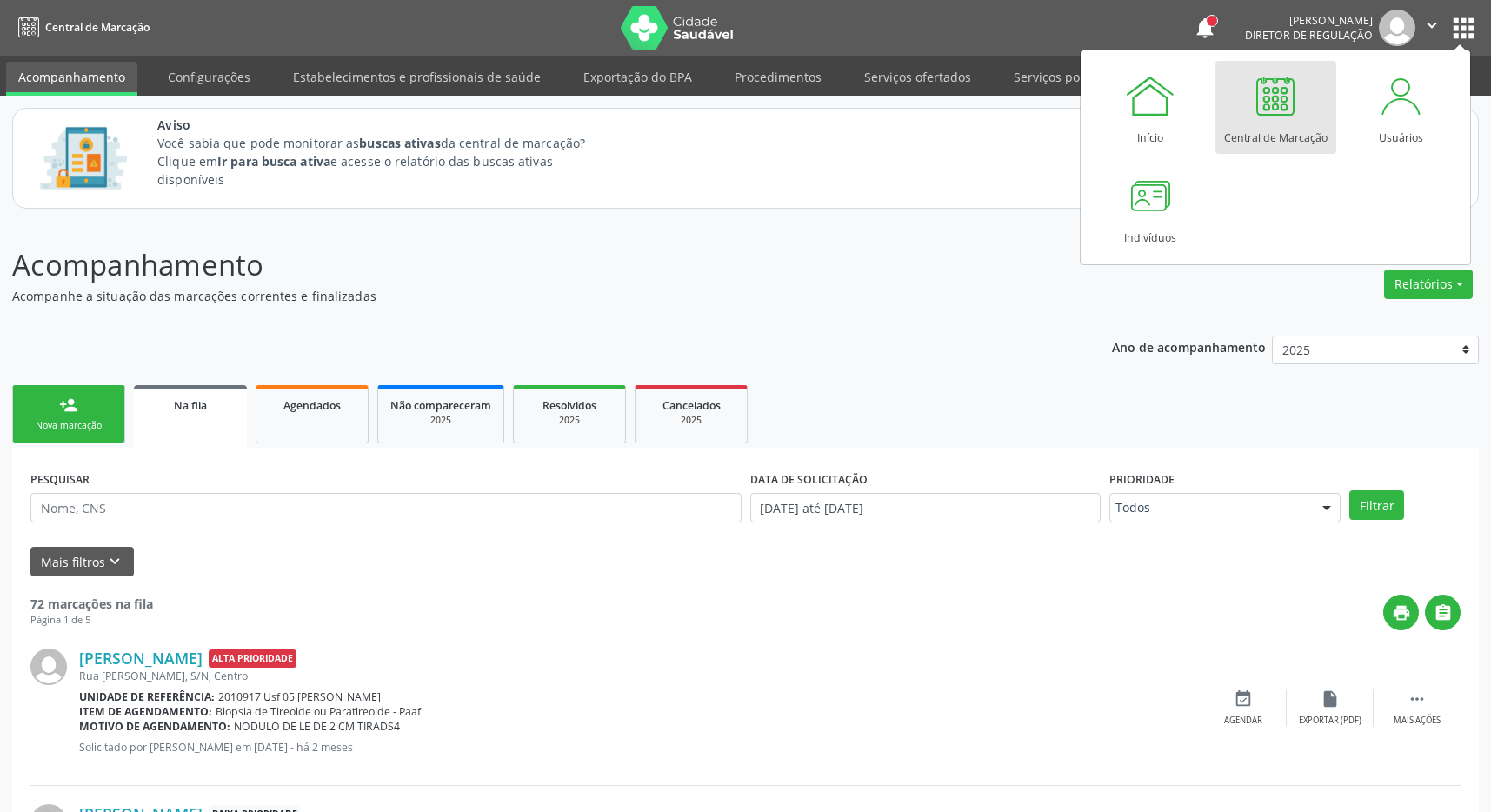
click at [1295, 114] on div at bounding box center [1275, 96] width 52 height 52
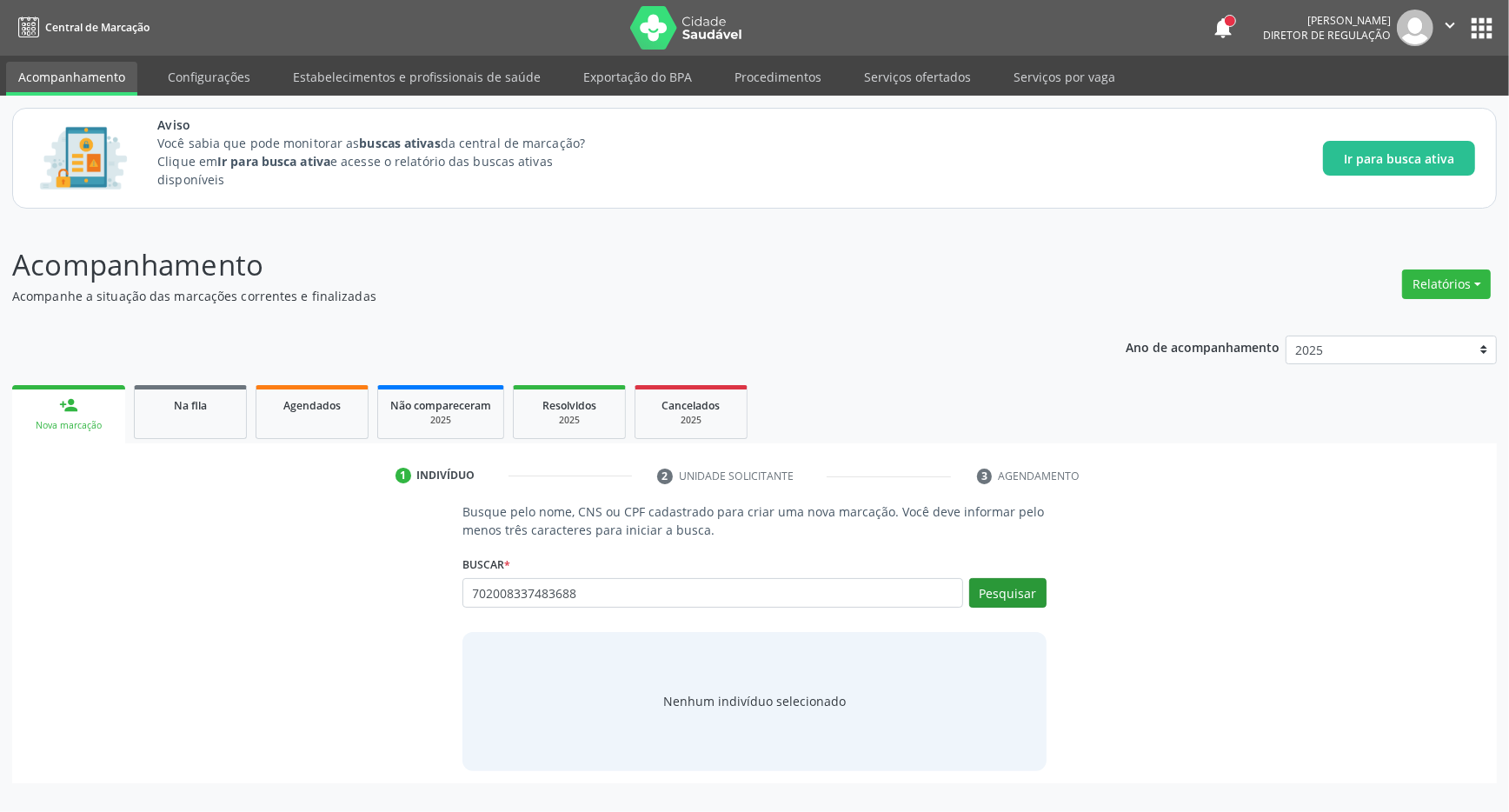
type input "702008337483688"
click at [1020, 586] on button "Pesquisar" at bounding box center [1008, 593] width 78 height 30
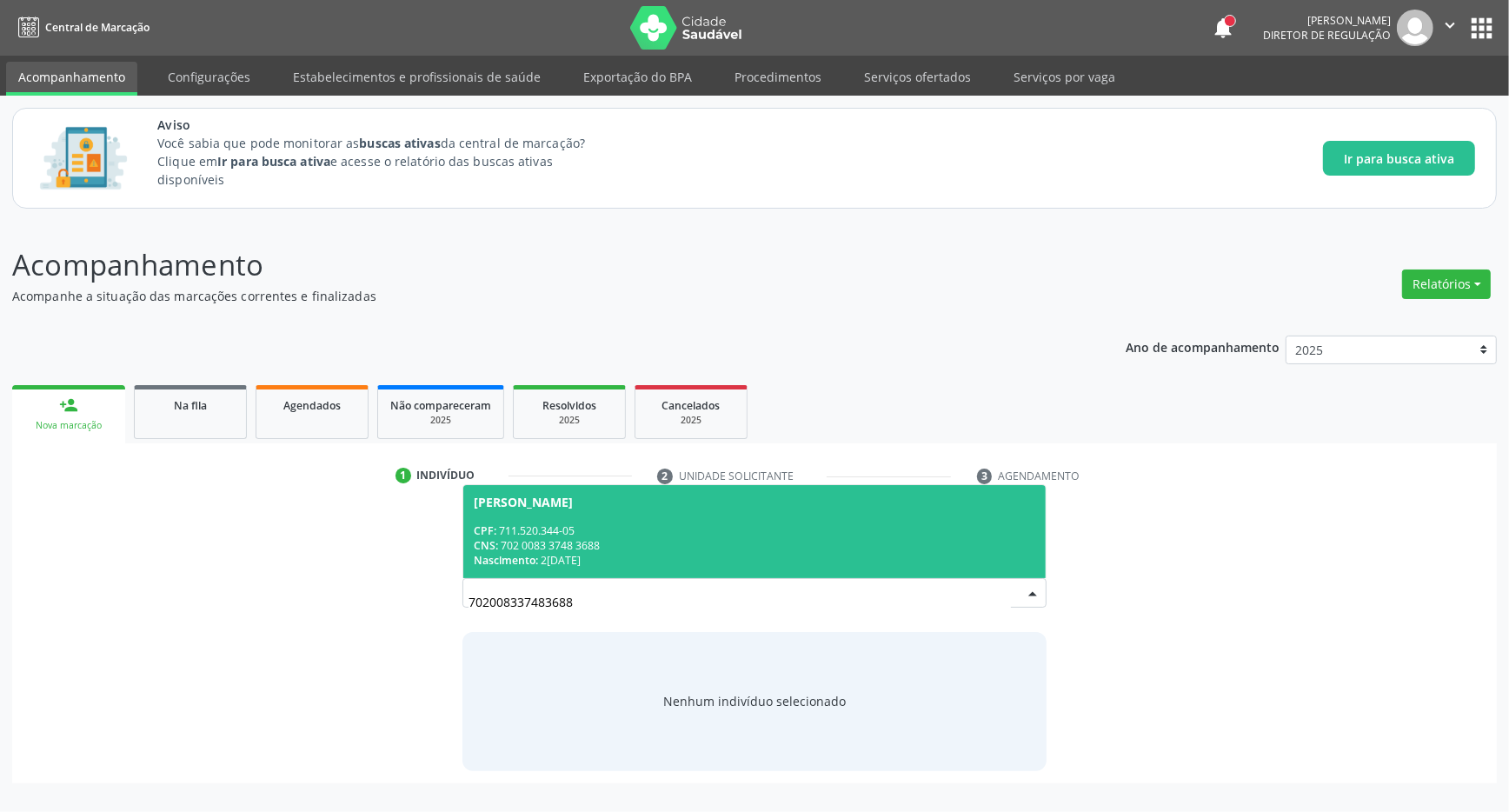
click at [583, 543] on div "CNS: 702 0083 3748 3688" at bounding box center [754, 545] width 561 height 14
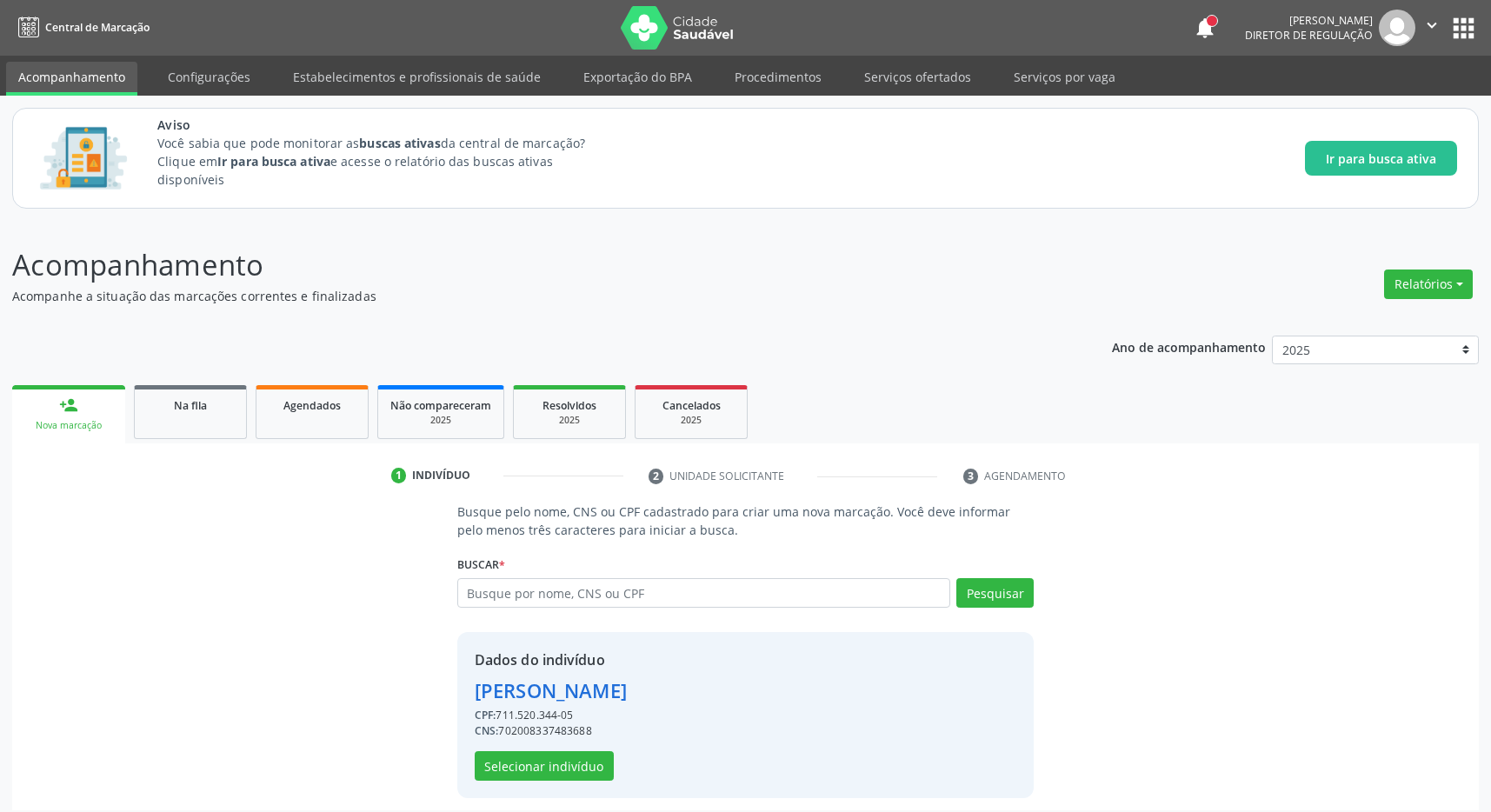
scroll to position [12, 0]
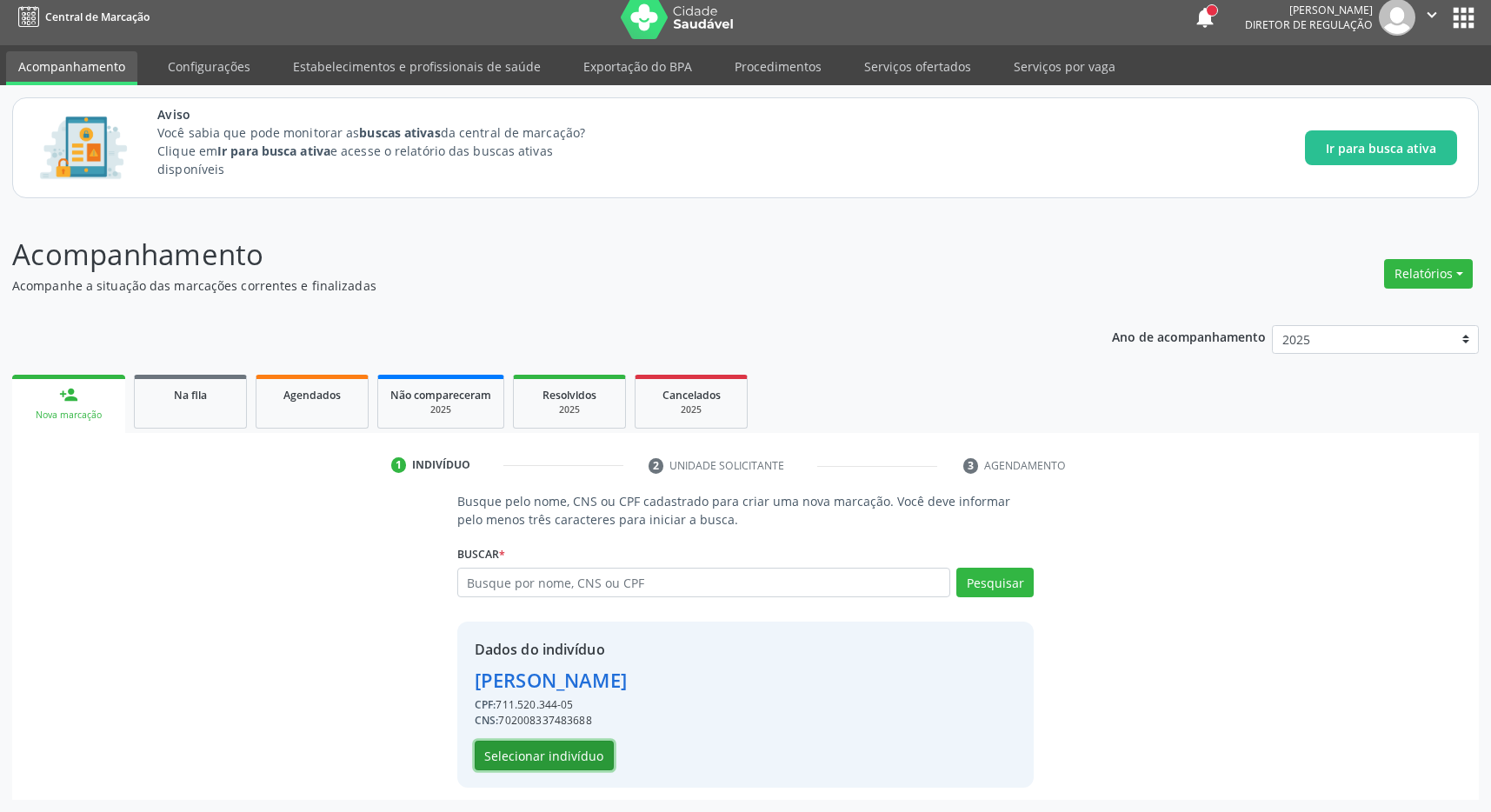
click at [560, 748] on button "Selecionar indivíduo" at bounding box center [544, 755] width 139 height 30
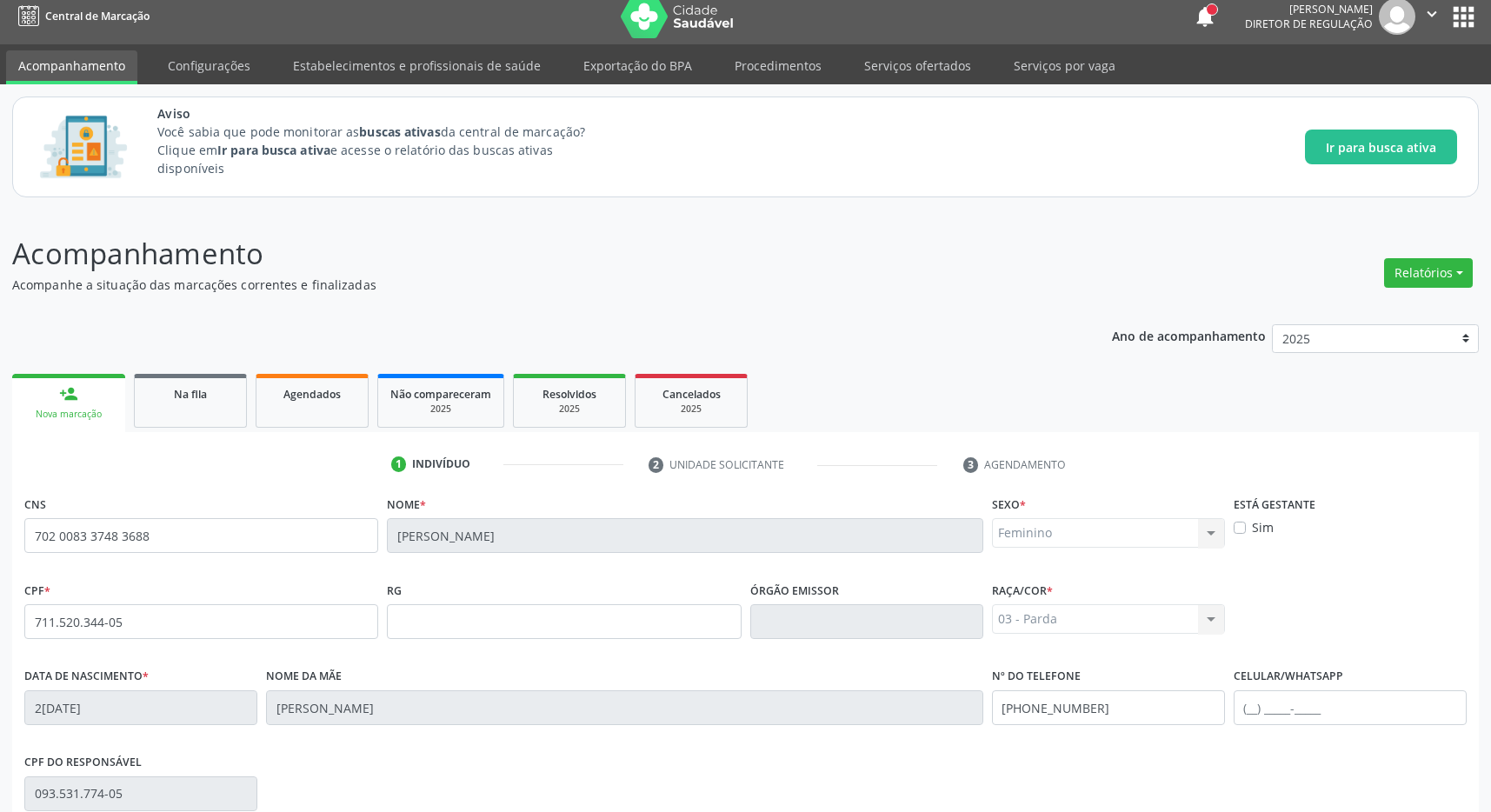
scroll to position [257, 0]
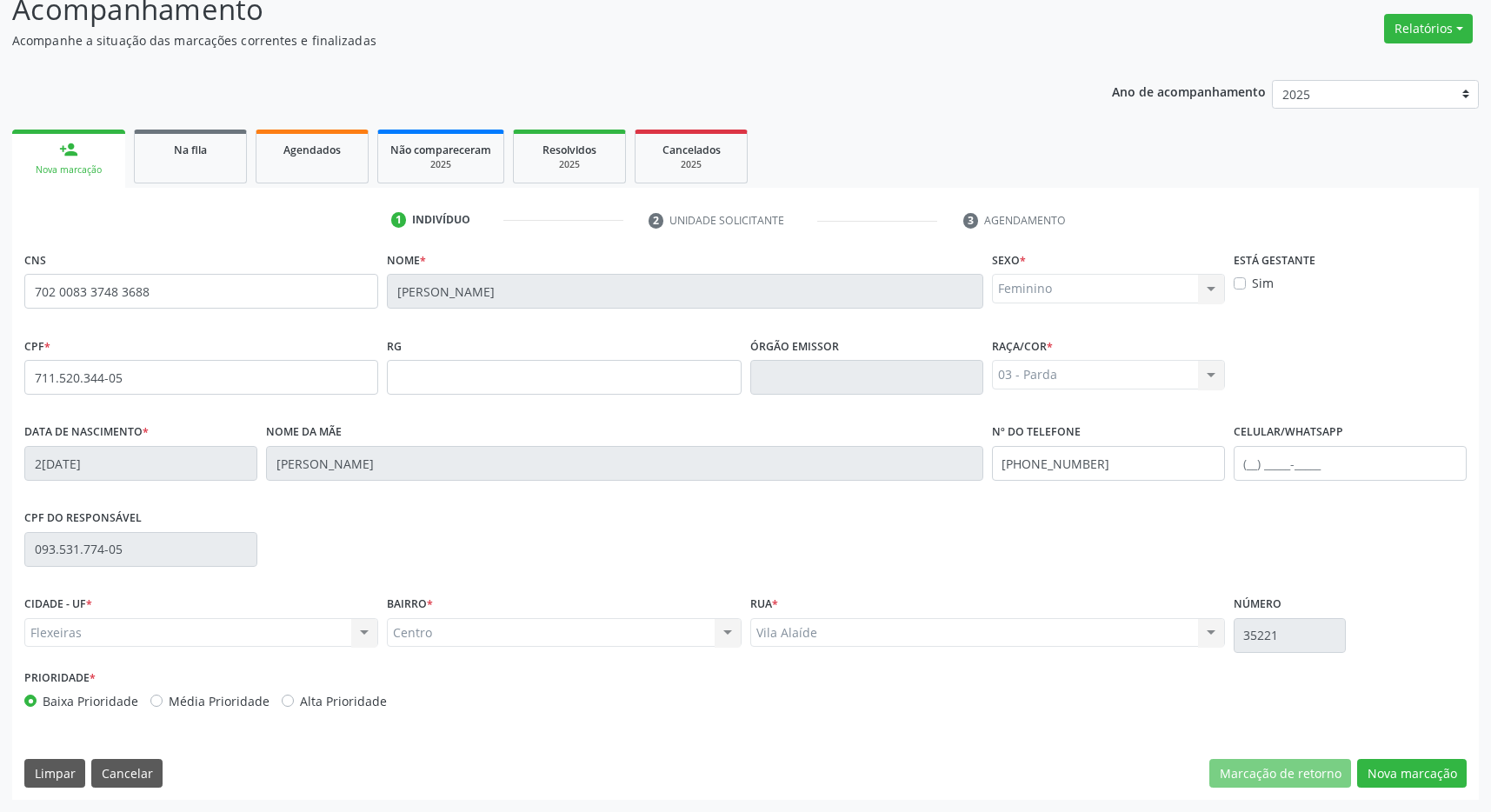
click at [1422, 754] on div "CNS 702 0083 3748 3688 Nome * [PERSON_NAME] * Feminino Masculino Feminino Nenhu…" at bounding box center [745, 523] width 1467 height 553
click at [1413, 768] on button "Nova marcação" at bounding box center [1412, 773] width 109 height 30
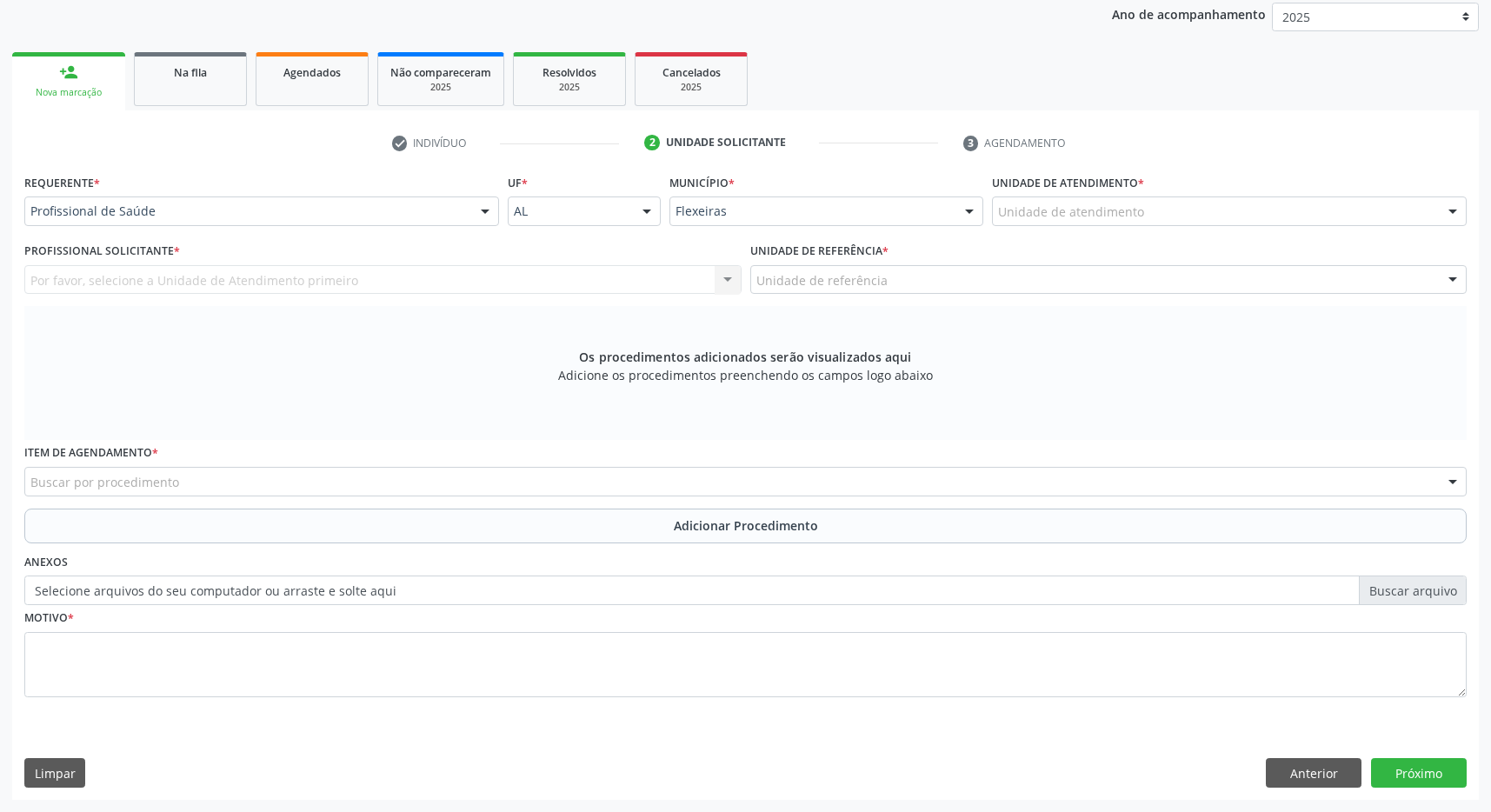
scroll to position [60, 0]
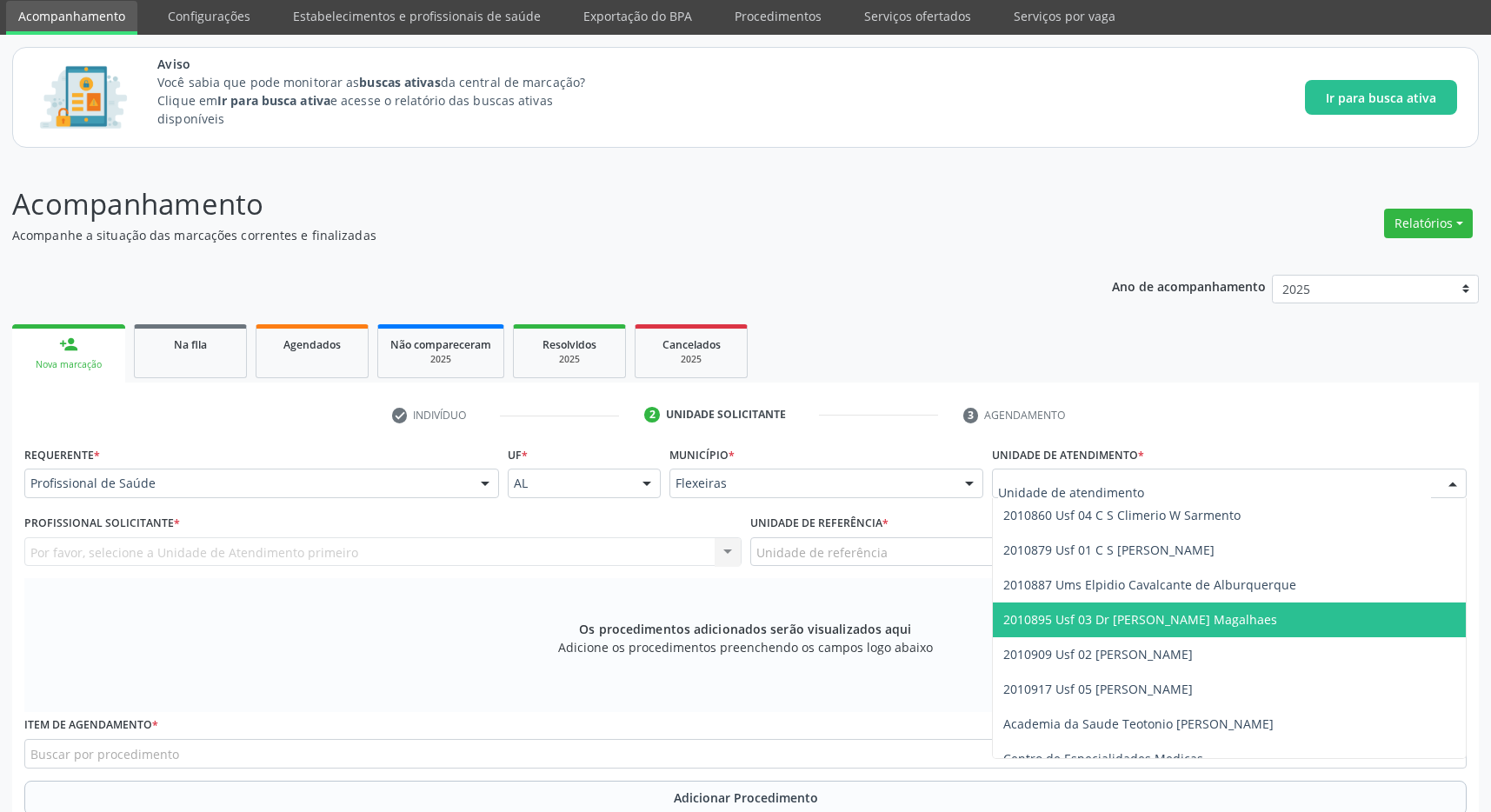
click at [1159, 620] on span "2010895 Usf 03 Dr [PERSON_NAME] Magalhaes" at bounding box center [1140, 619] width 273 height 16
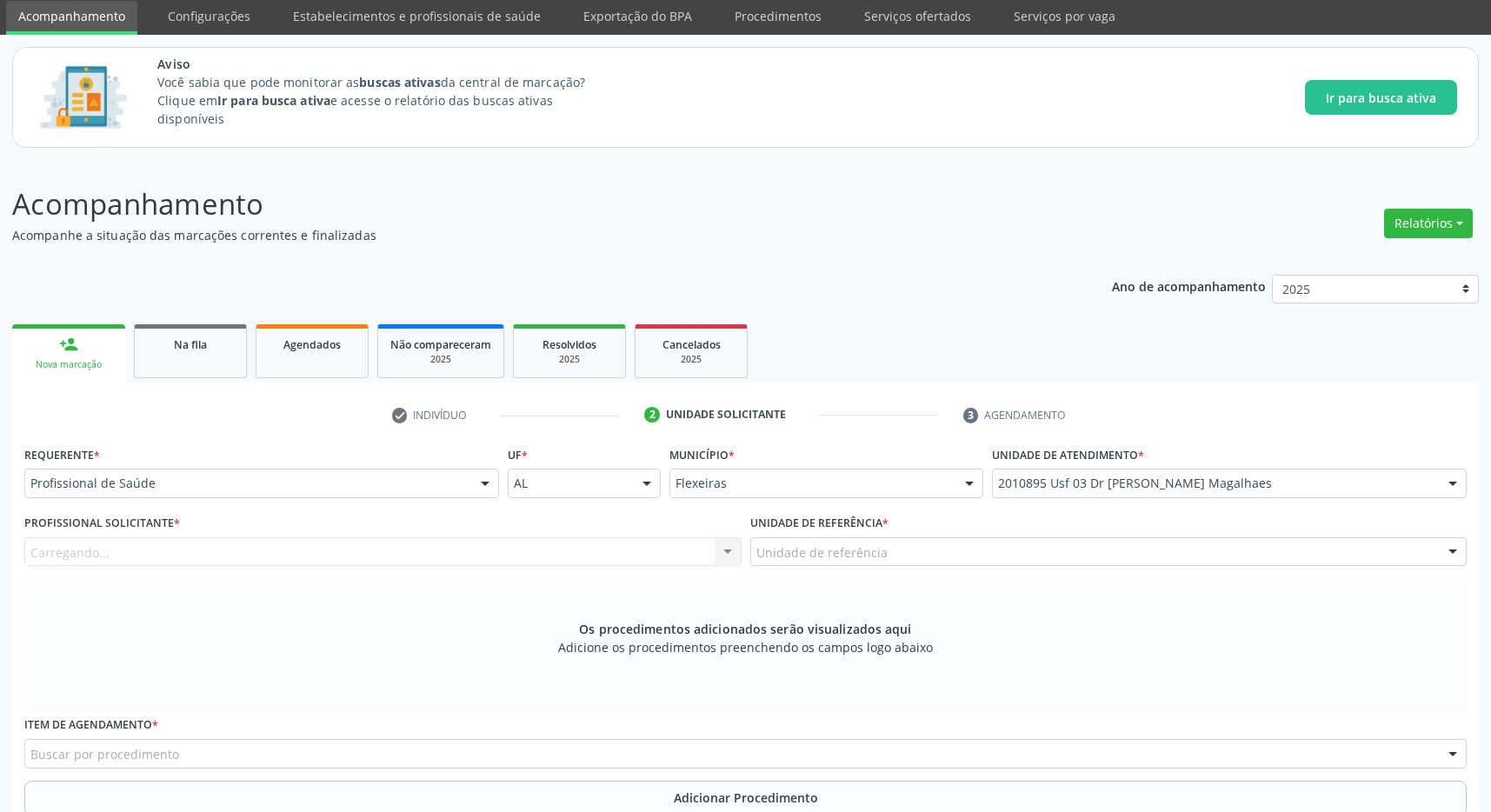
click at [1150, 553] on div "Unidade de referência" at bounding box center [1108, 551] width 718 height 30
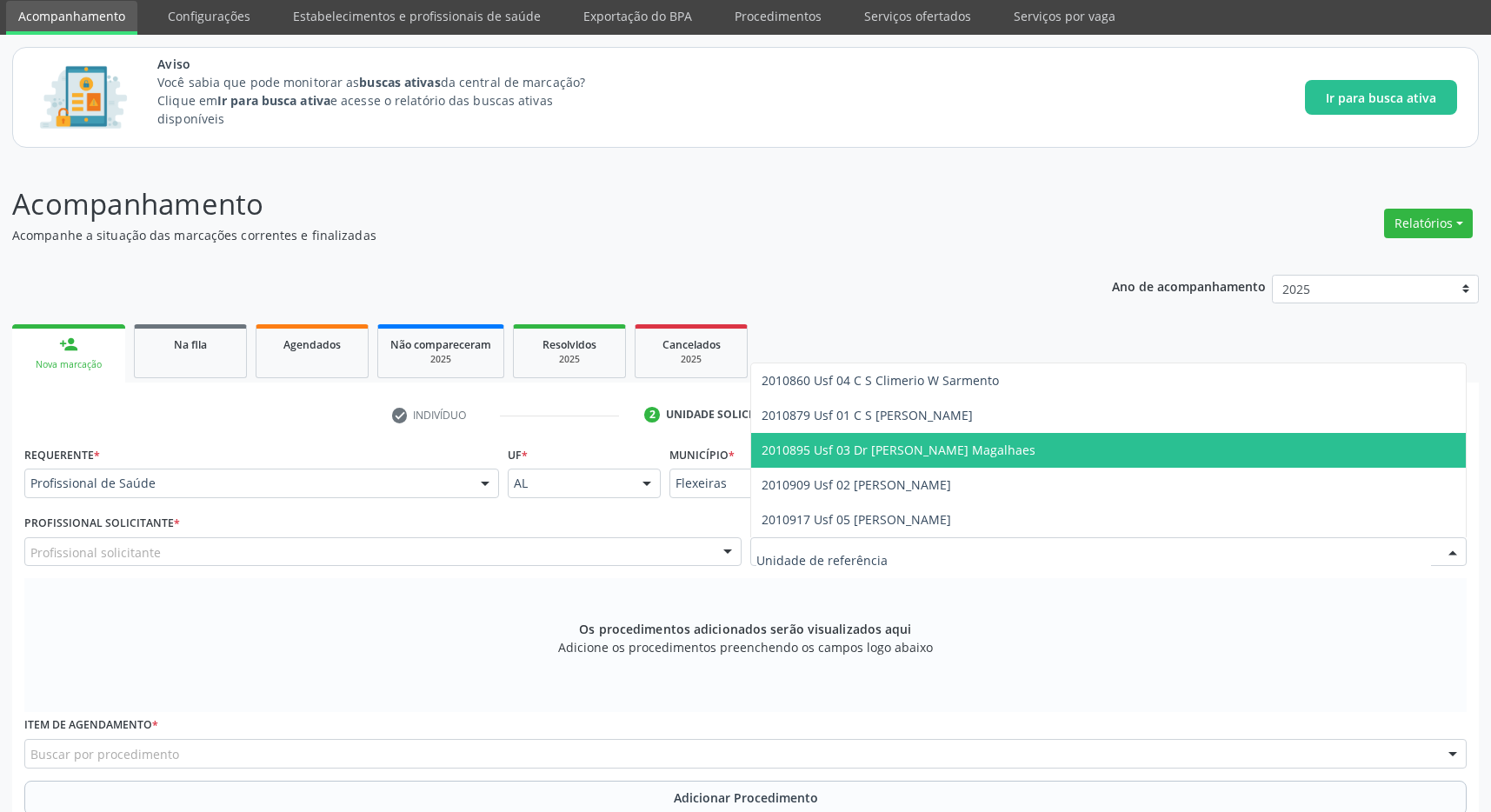
click at [1105, 460] on span "2010895 Usf 03 Dr [PERSON_NAME] Magalhaes" at bounding box center [1108, 450] width 716 height 35
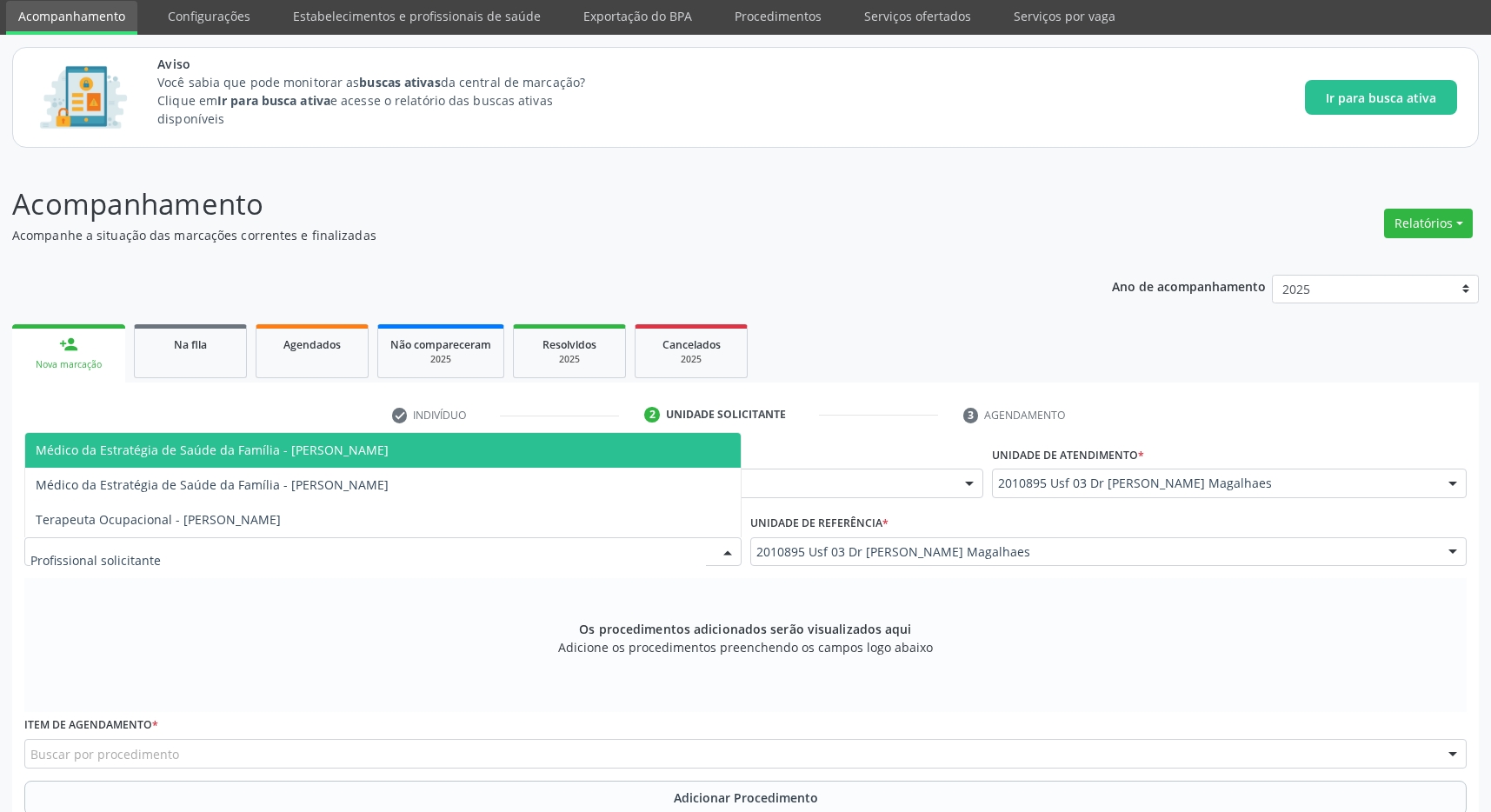
click at [694, 549] on div at bounding box center [383, 551] width 718 height 30
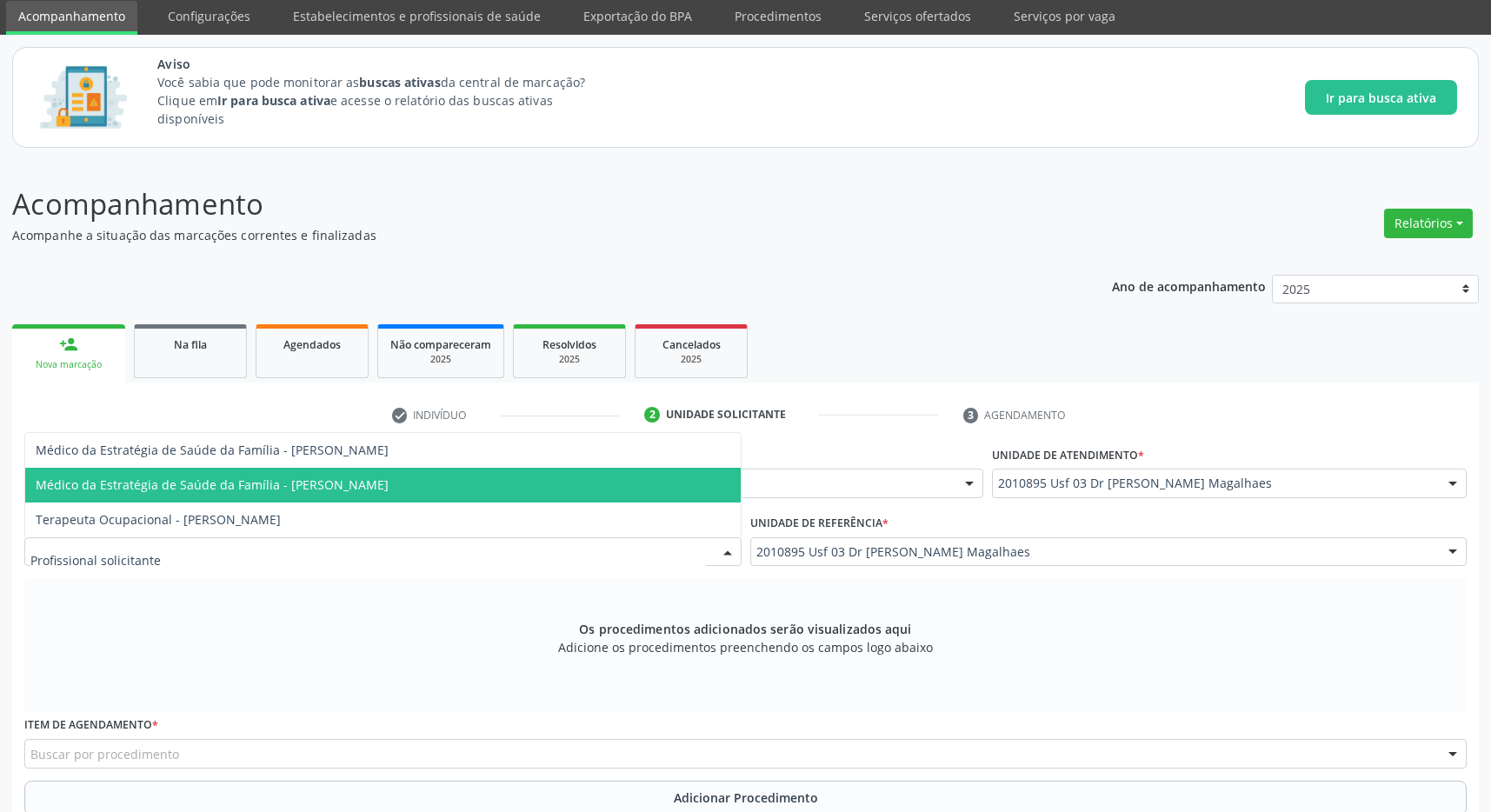
click at [521, 494] on span "Médico da Estratégia de Saúde da Família - [PERSON_NAME]" at bounding box center [383, 484] width 716 height 35
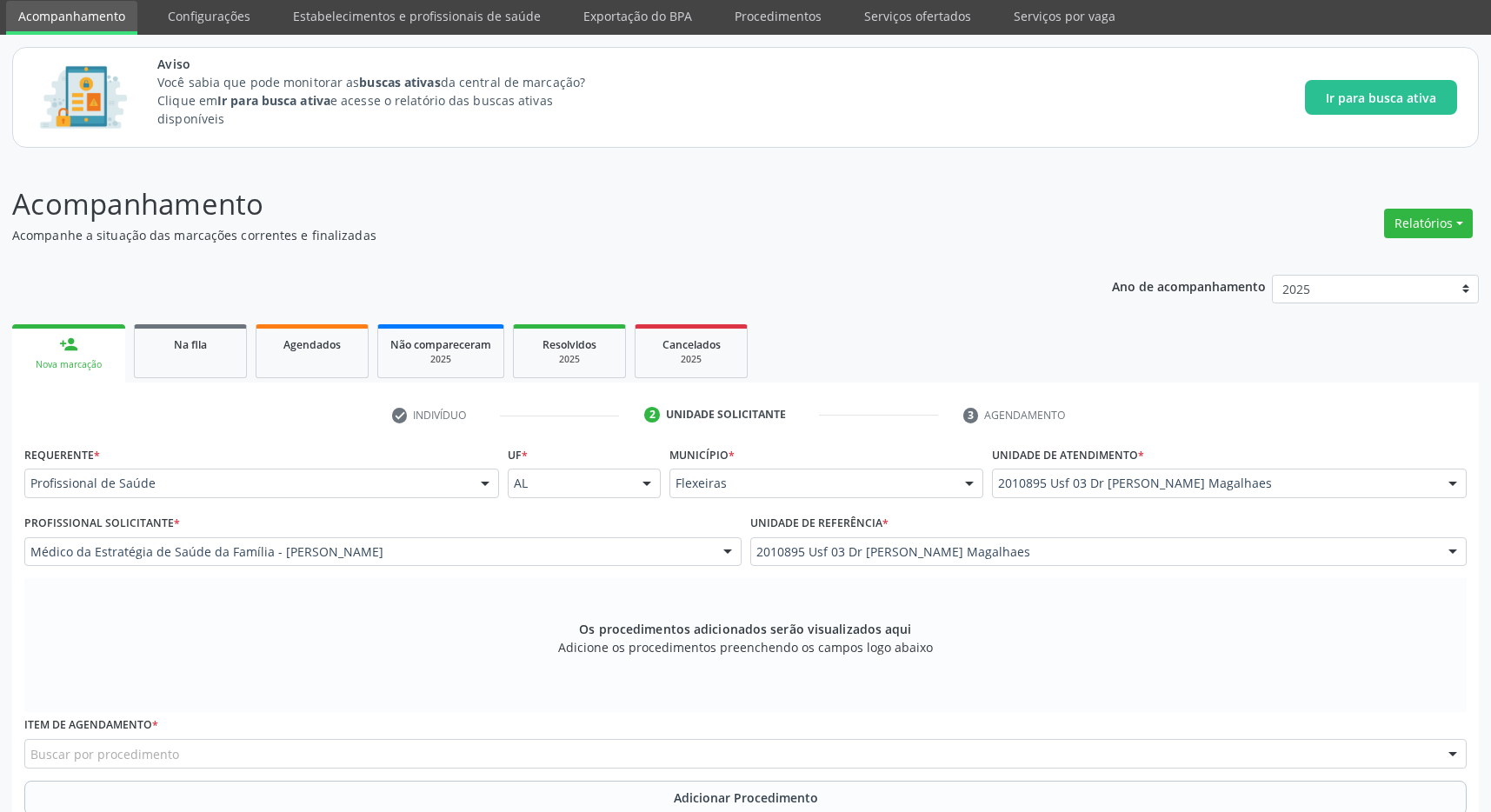
scroll to position [152, 0]
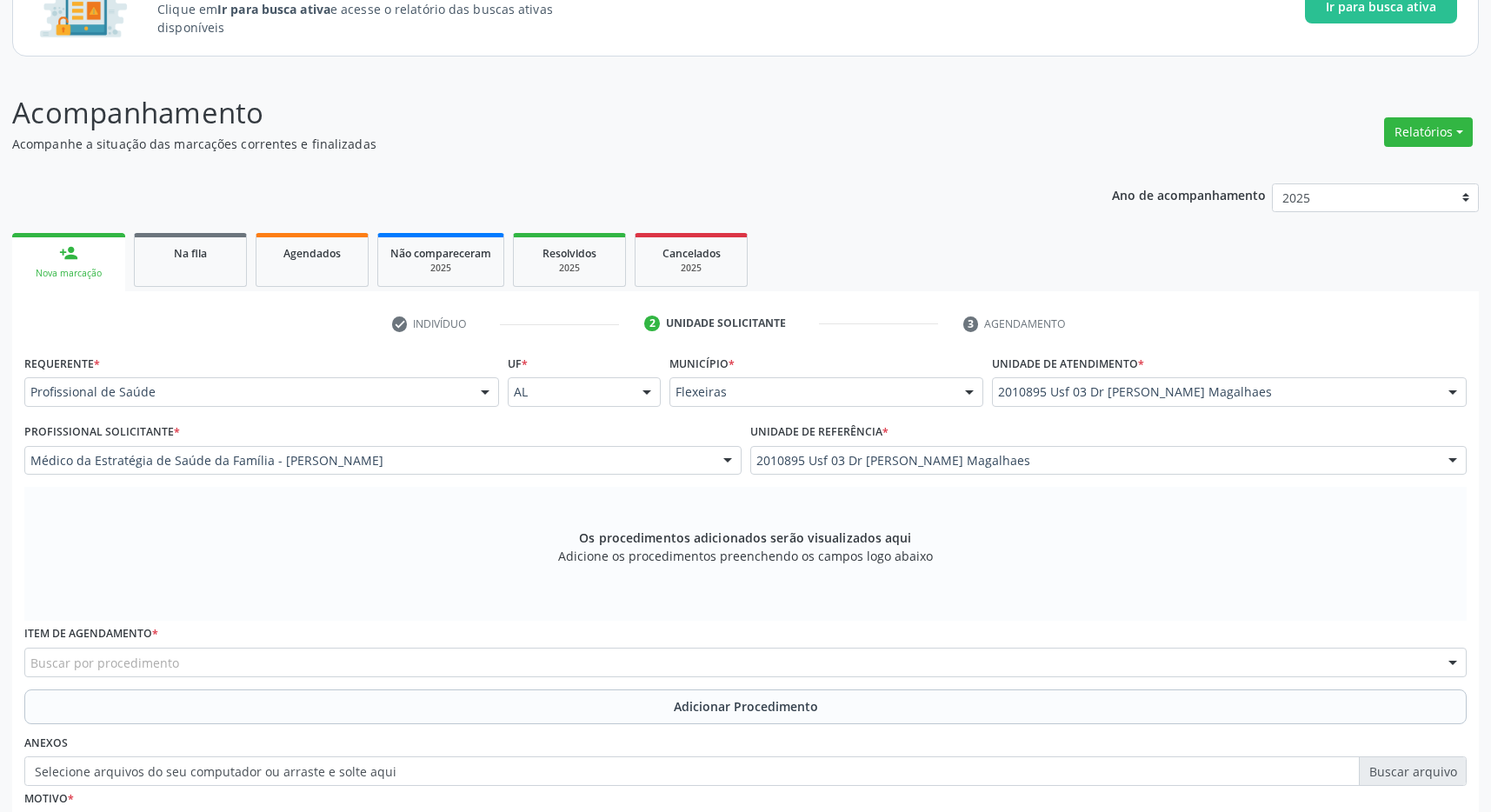
click at [395, 672] on div "Buscar por procedimento" at bounding box center [746, 662] width 1442 height 30
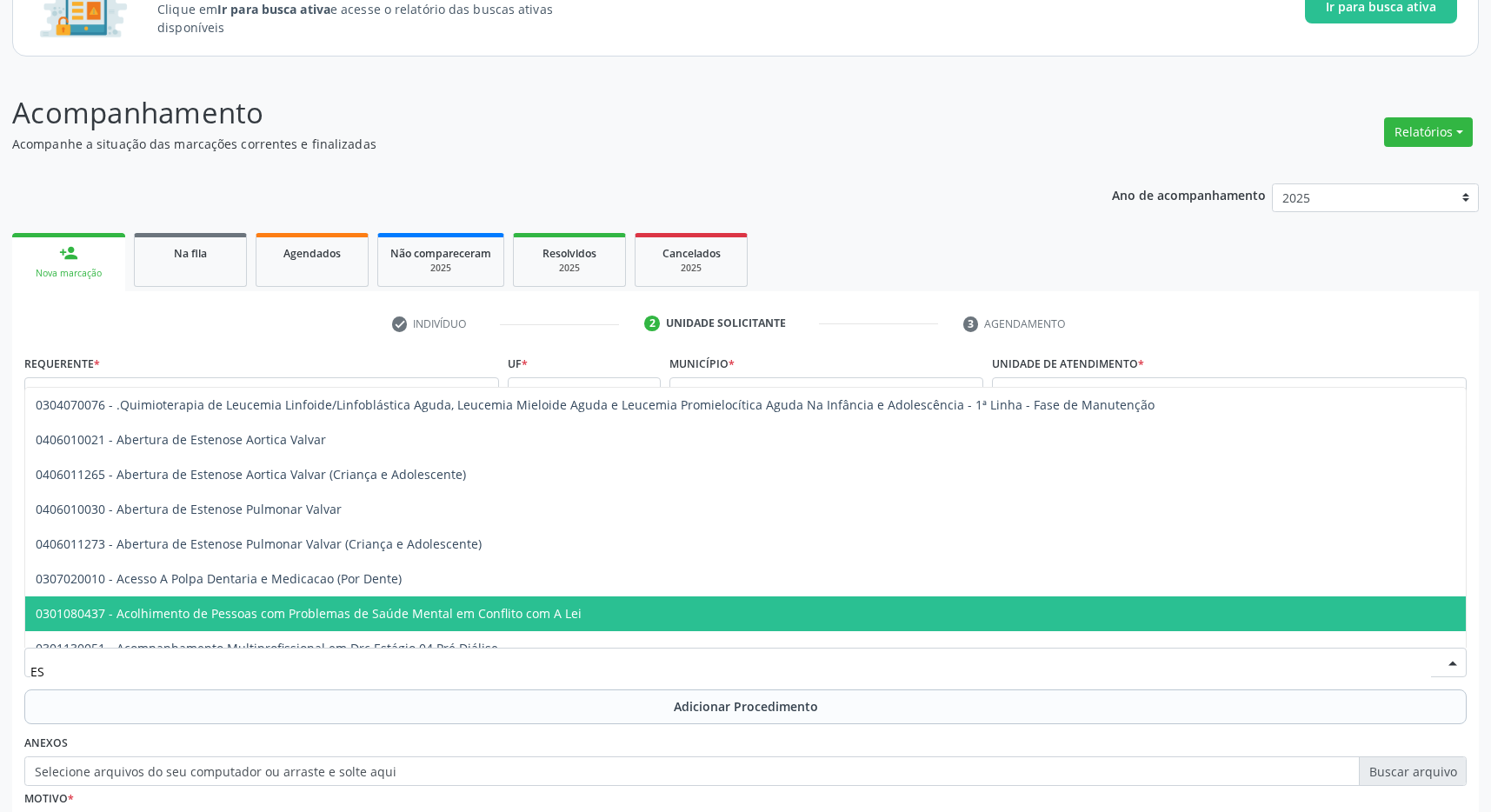
type input "ESO"
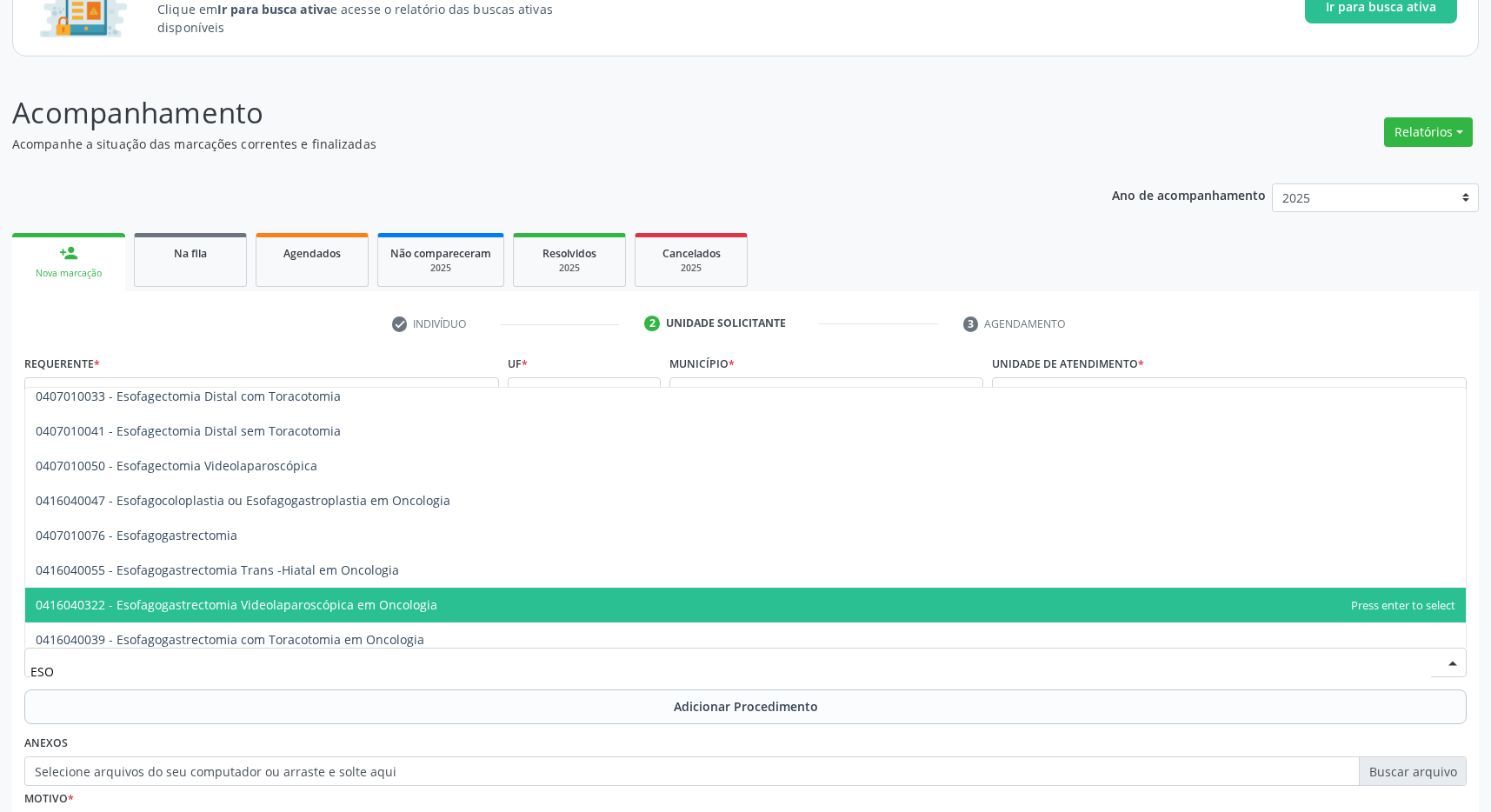
scroll to position [489, 0]
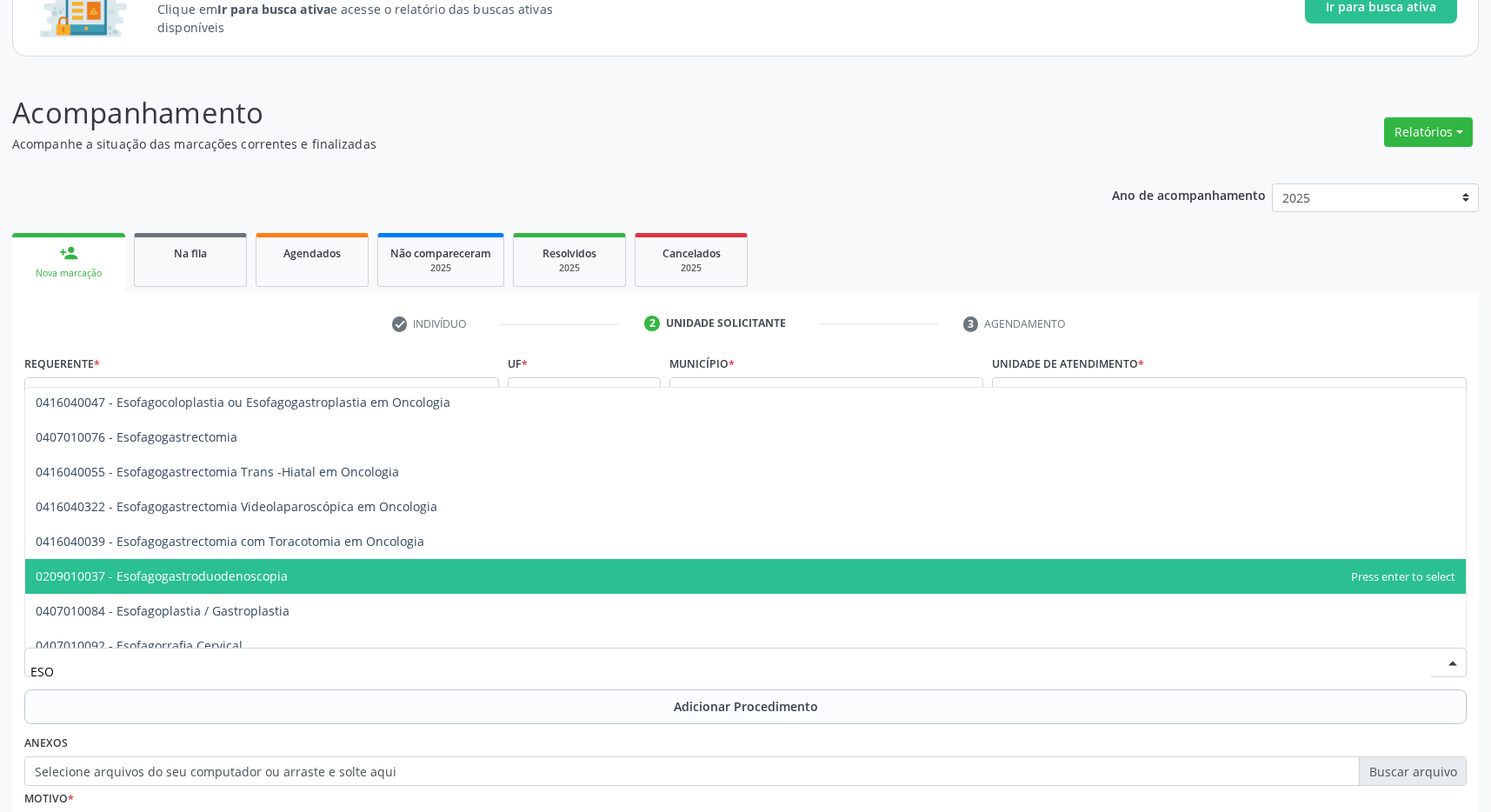
click at [239, 577] on span "0209010037 - Esofagogastroduodenoscopia" at bounding box center [161, 576] width 252 height 16
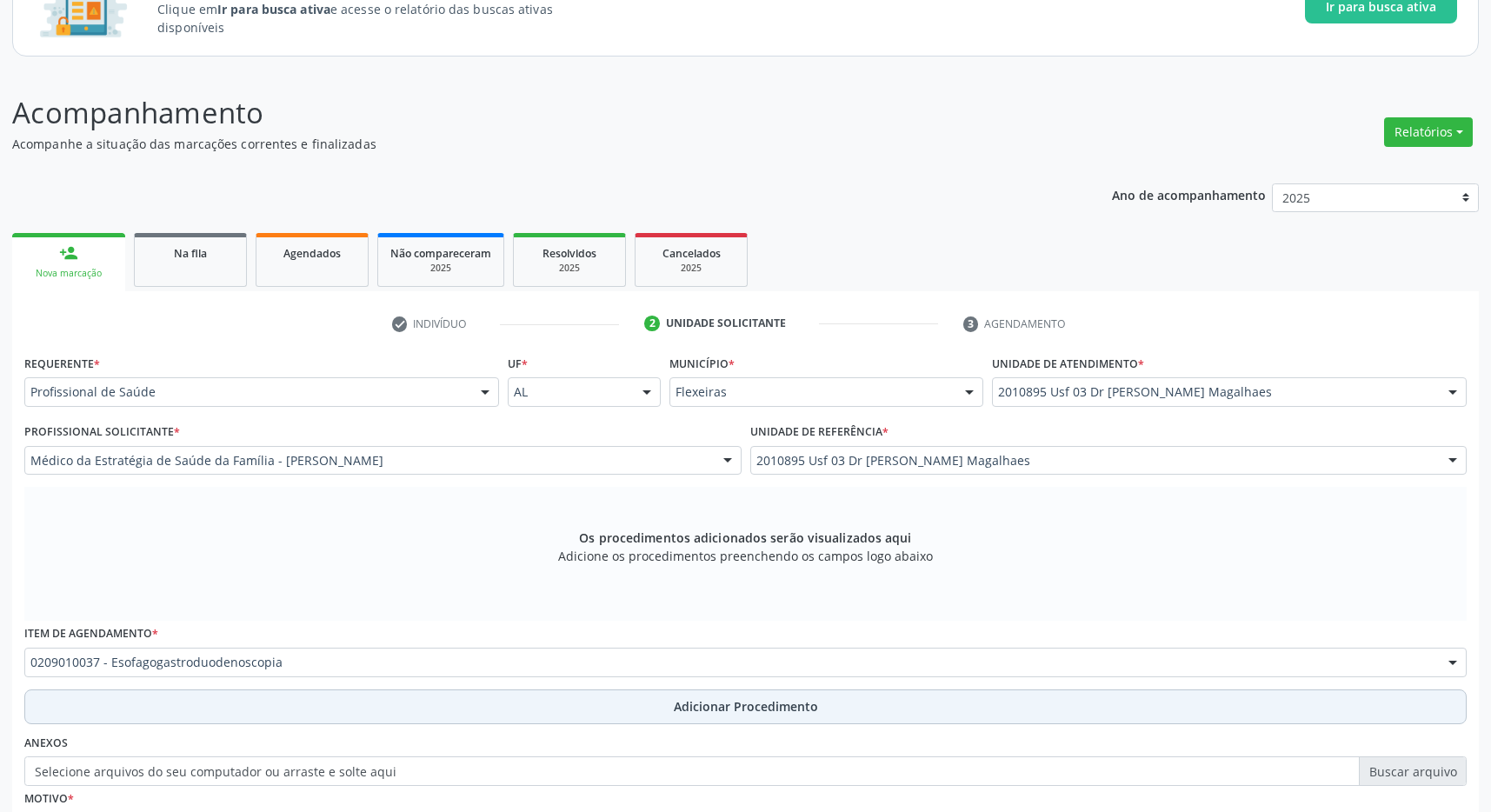
click at [653, 705] on button "Adicionar Procedimento" at bounding box center [746, 706] width 1442 height 35
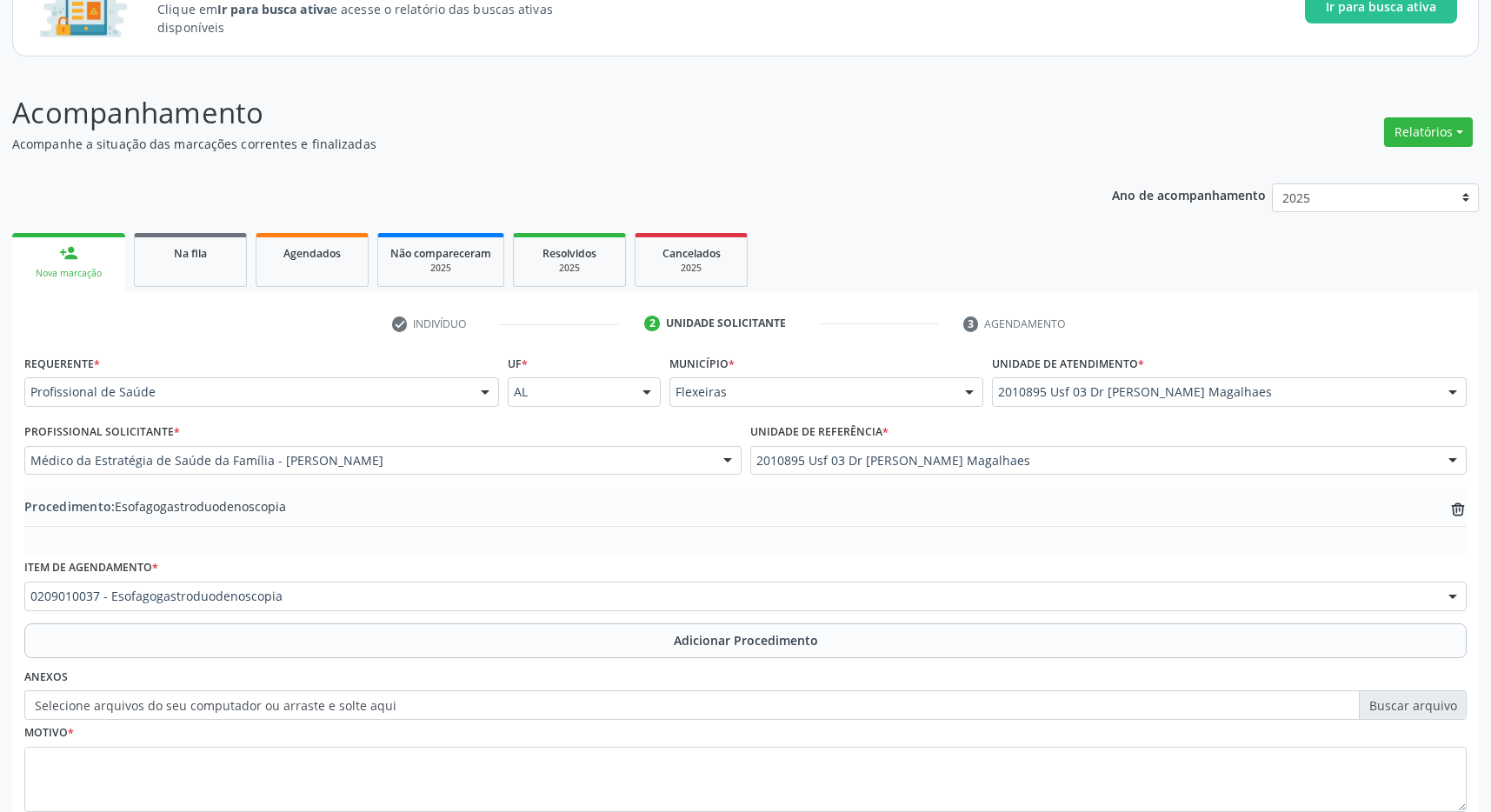
scroll to position [268, 0]
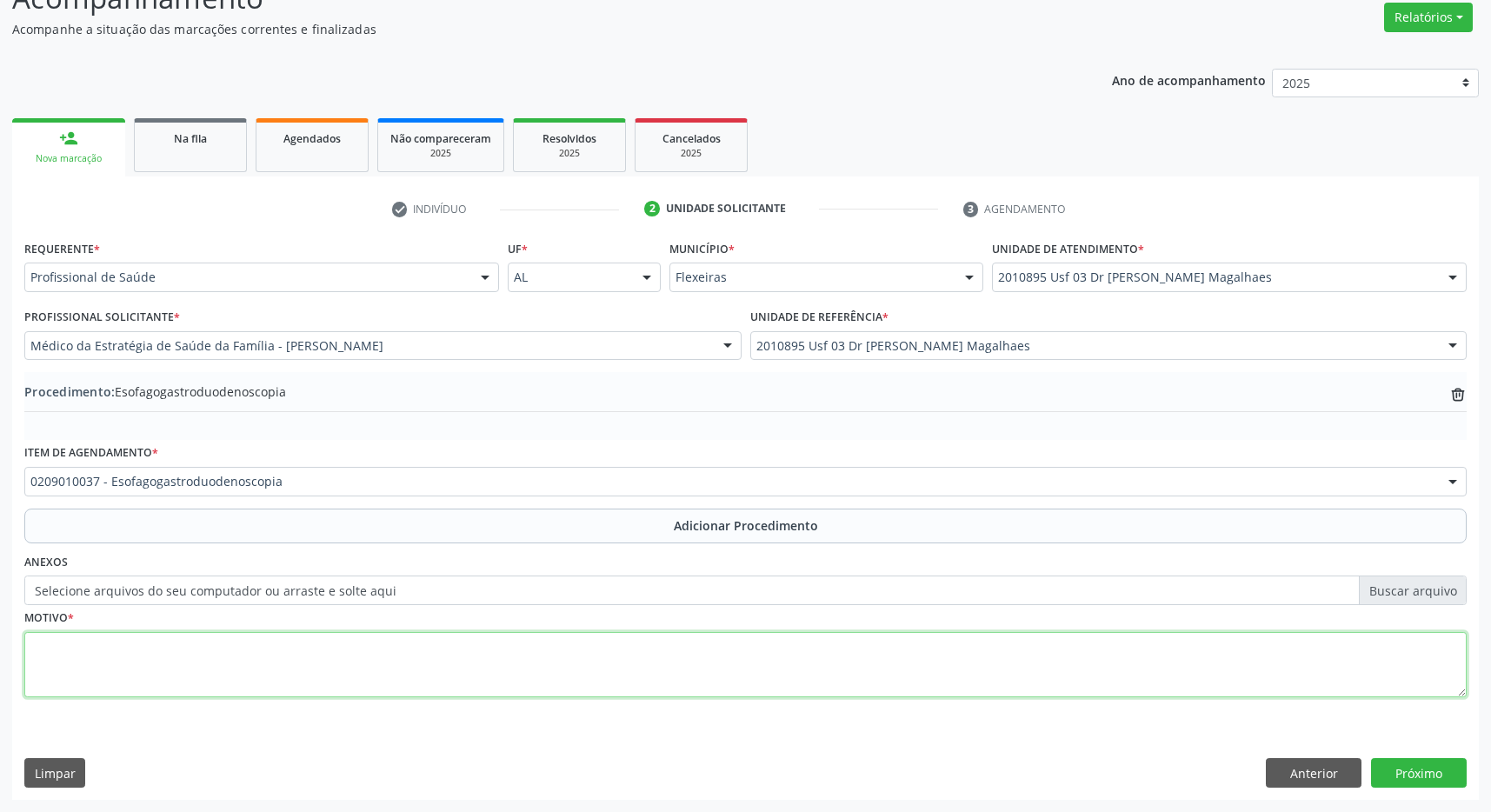
click at [259, 654] on textarea at bounding box center [746, 664] width 1442 height 66
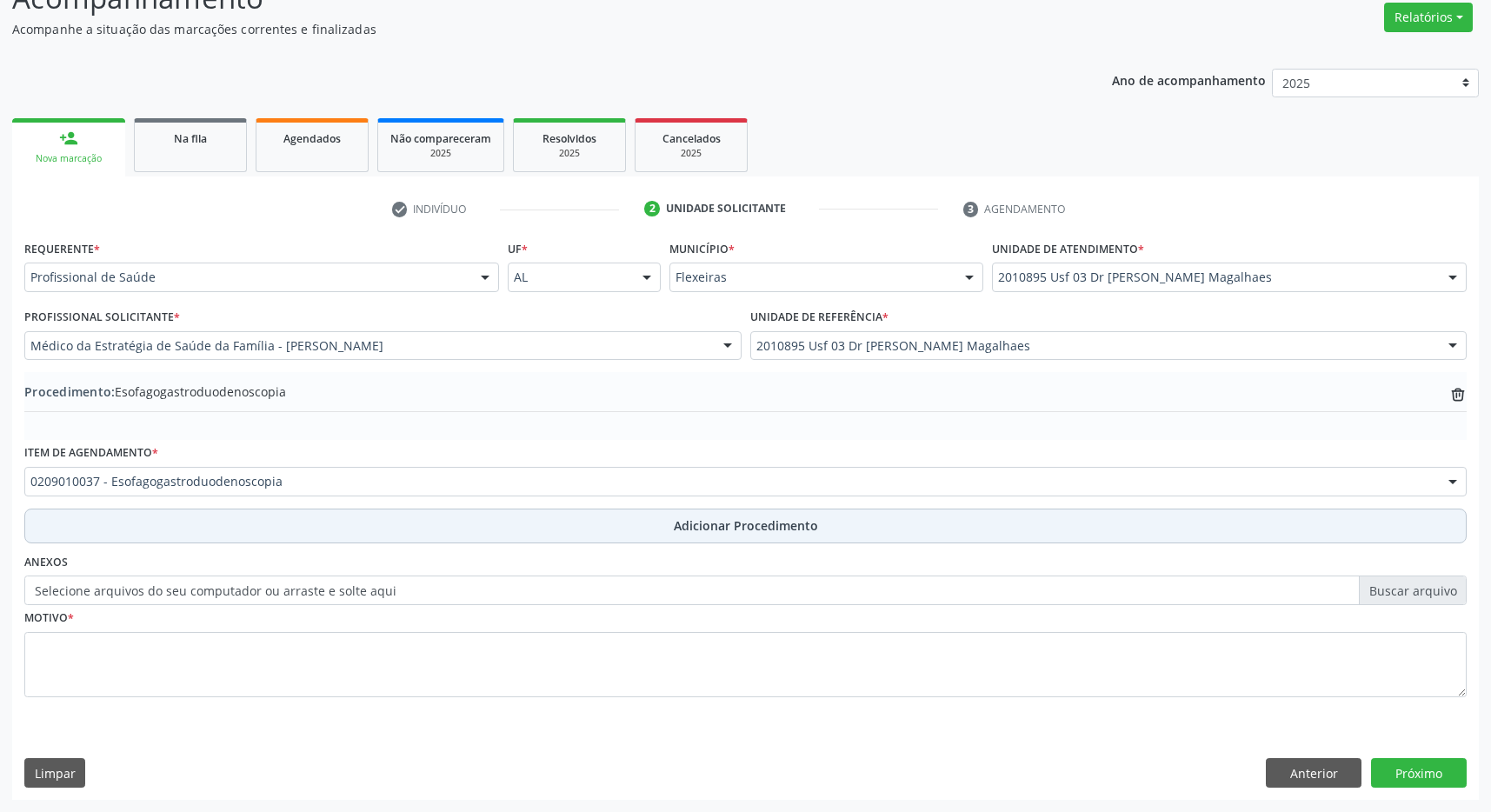
click at [682, 524] on span "Adicionar Procedimento" at bounding box center [746, 525] width 144 height 18
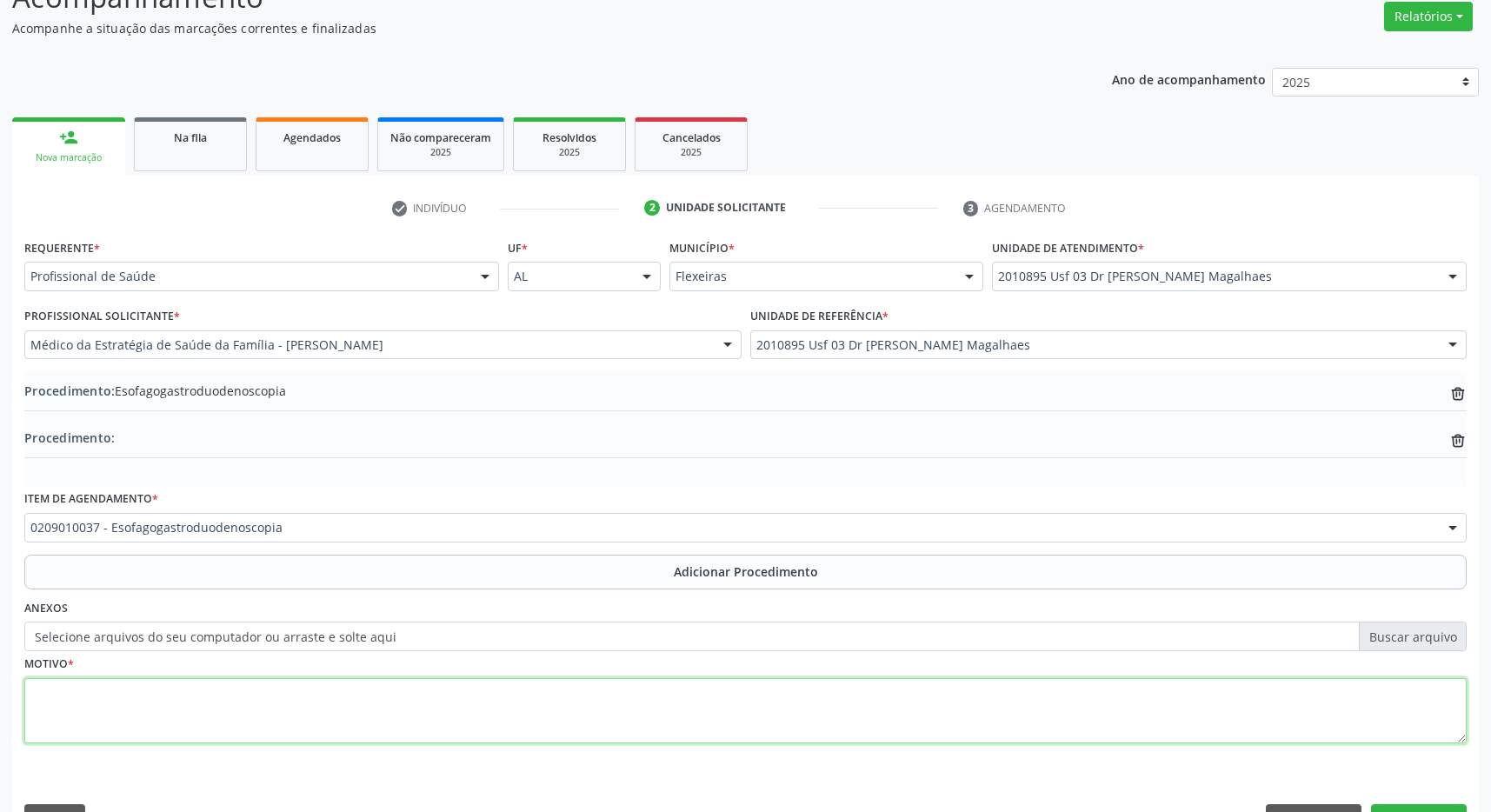
scroll to position [0, 0]
click at [515, 697] on textarea at bounding box center [746, 710] width 1442 height 66
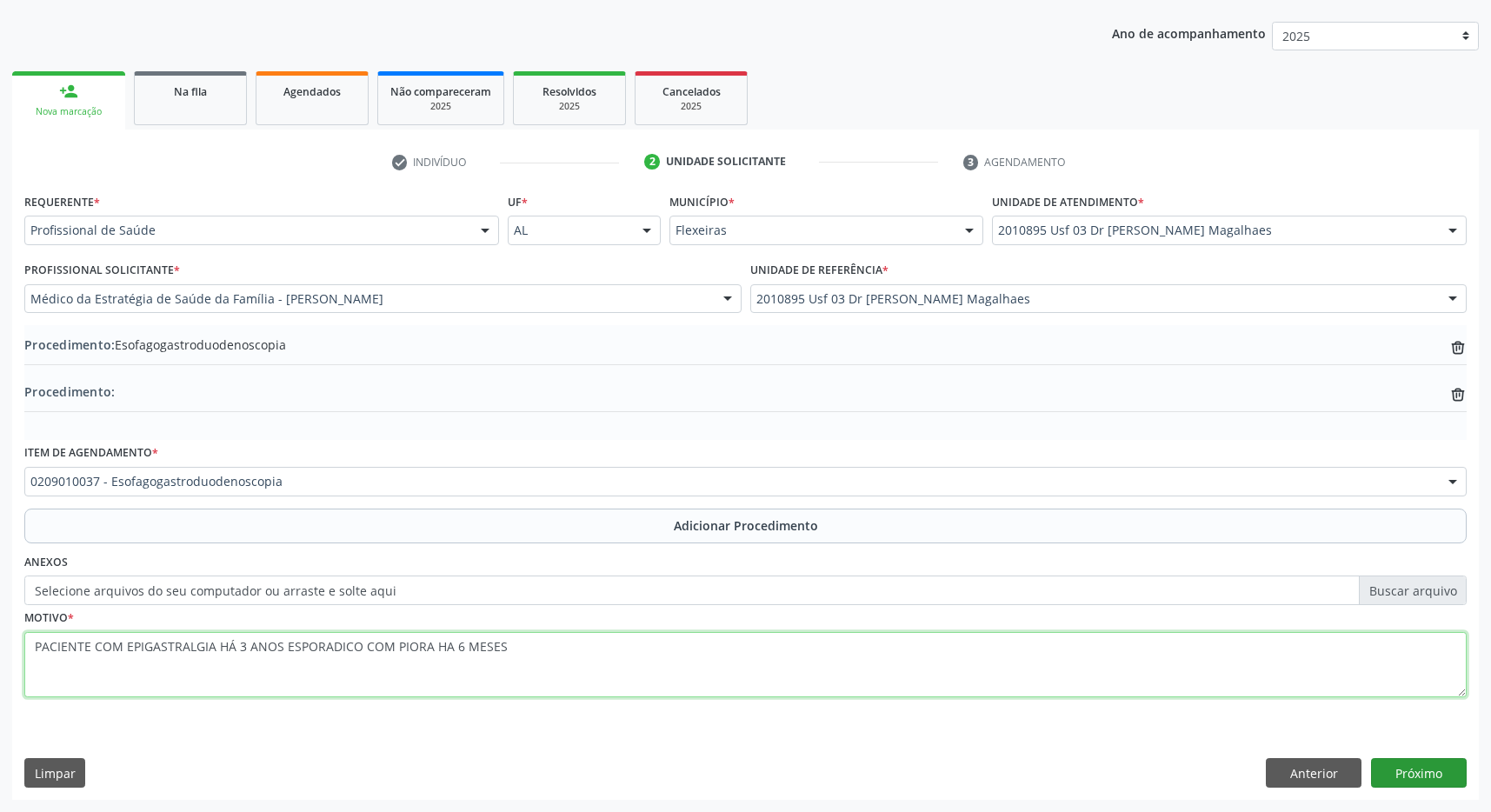
type textarea "PACIENTE COM EPIGASTRALGIA HÁ 3 ANOS ESPORADICO COM PIORA HA 6 MESES"
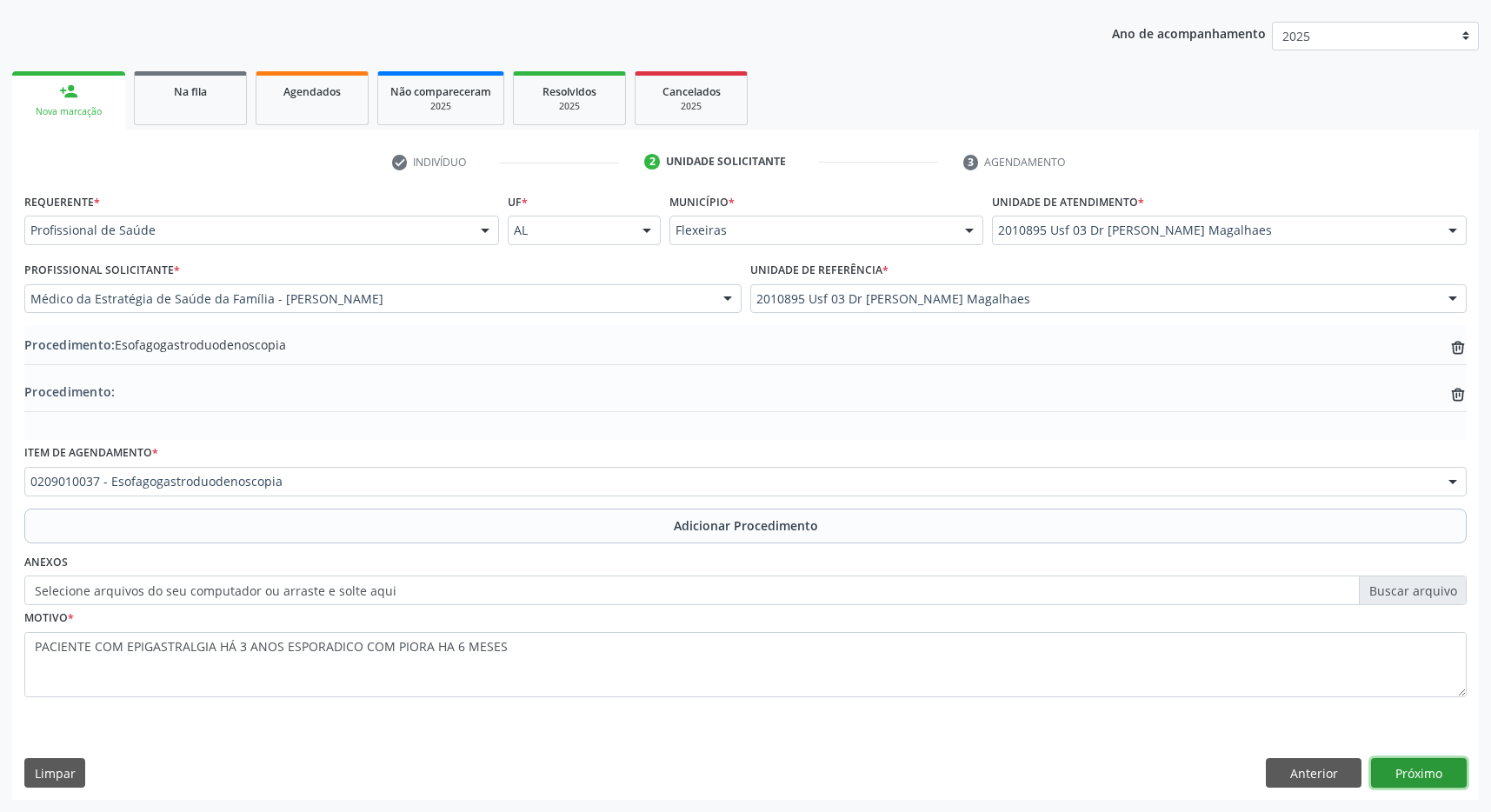
click at [1452, 766] on button "Próximo" at bounding box center [1419, 772] width 96 height 30
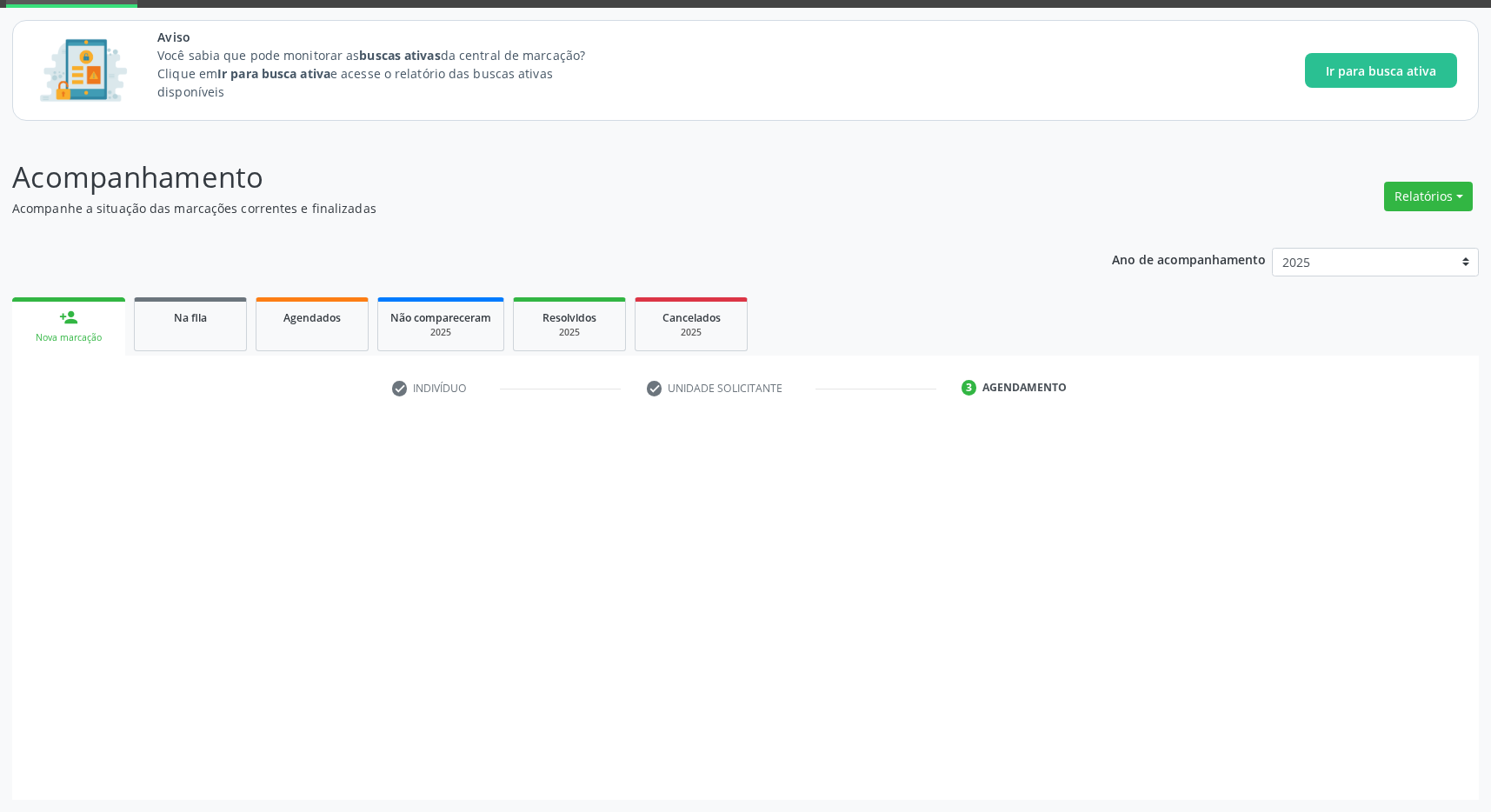
scroll to position [88, 0]
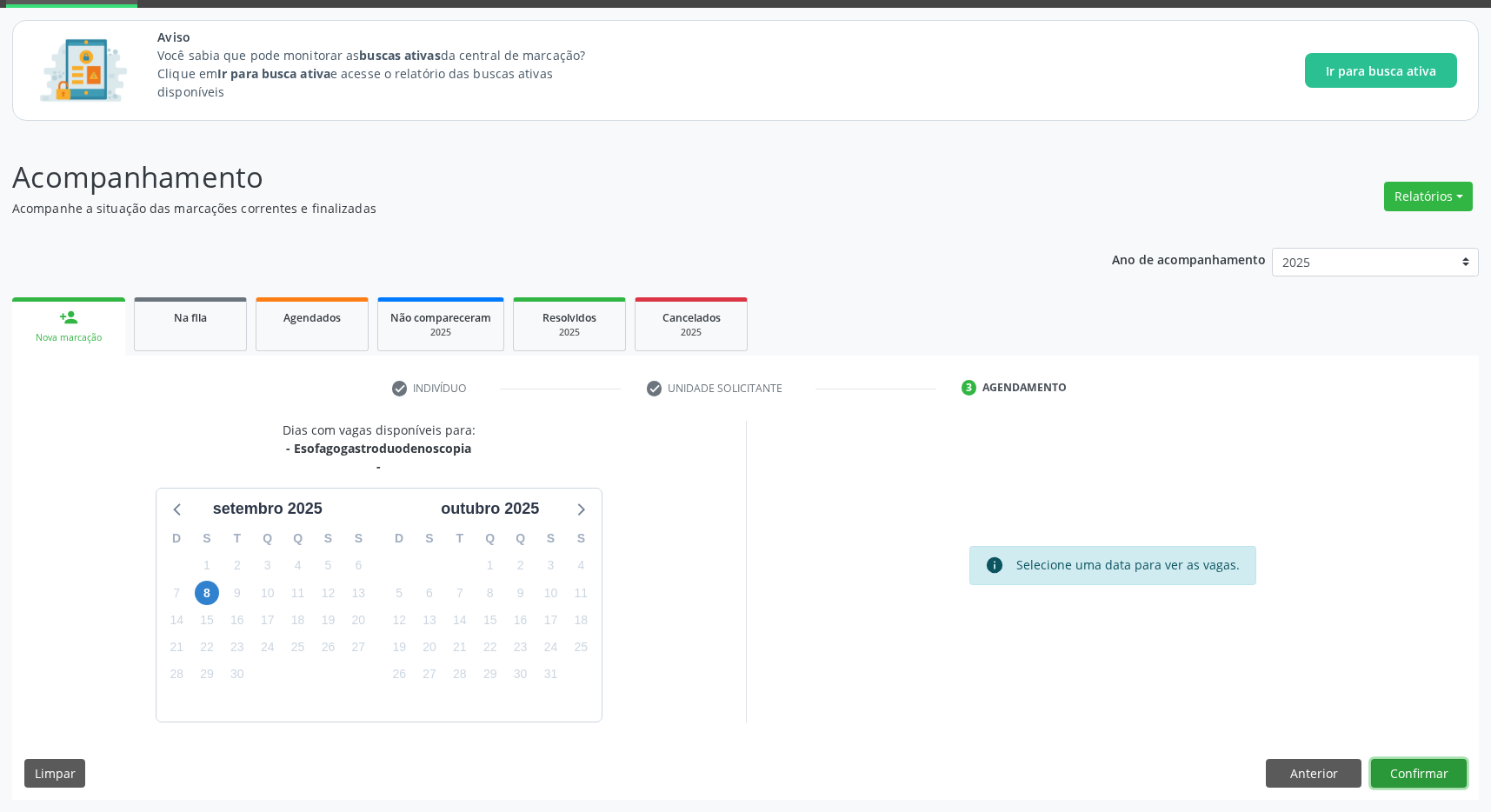
click at [1428, 769] on button "Confirmar" at bounding box center [1419, 773] width 96 height 30
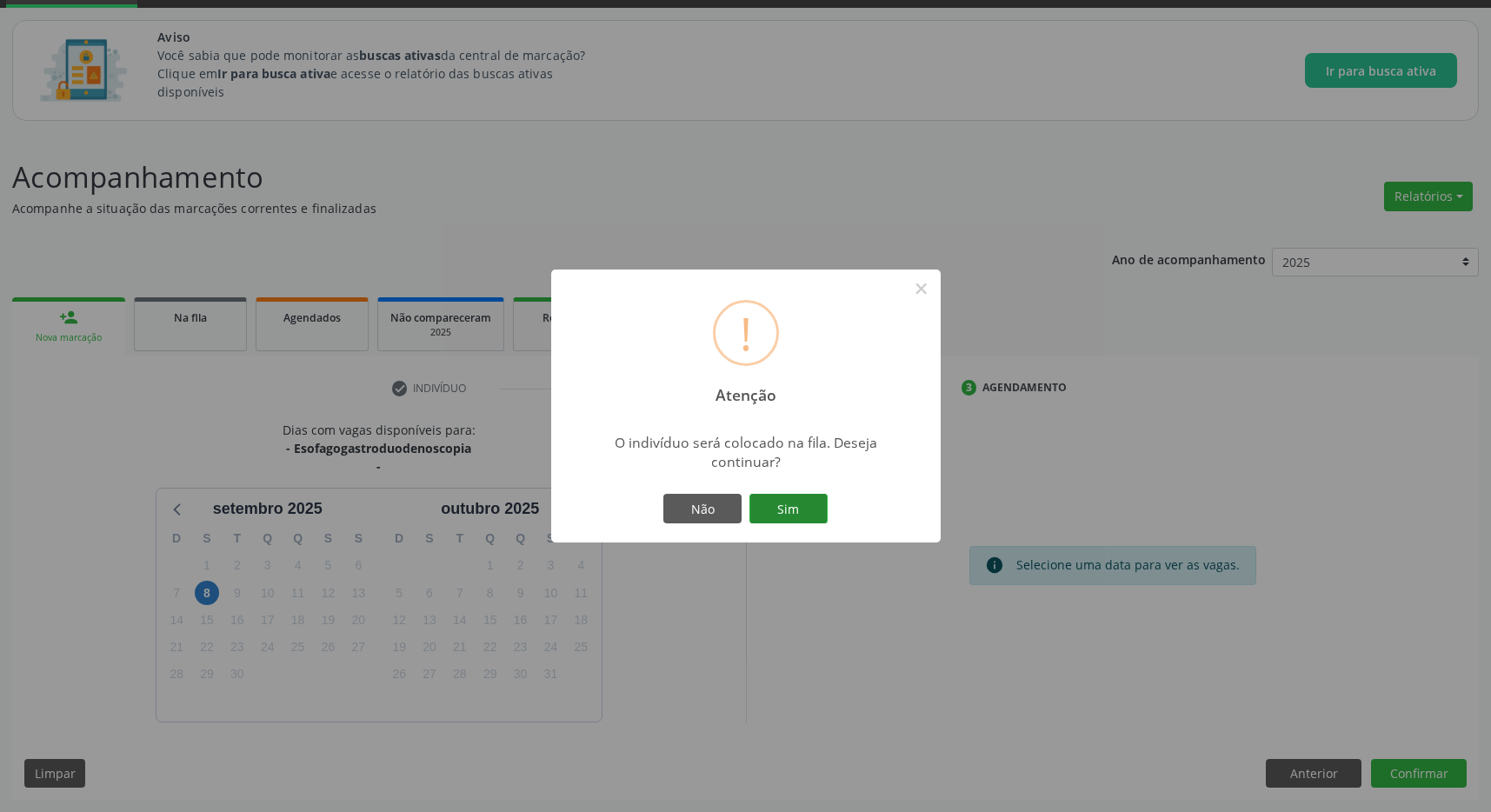
click at [788, 516] on button "Sim" at bounding box center [788, 508] width 79 height 30
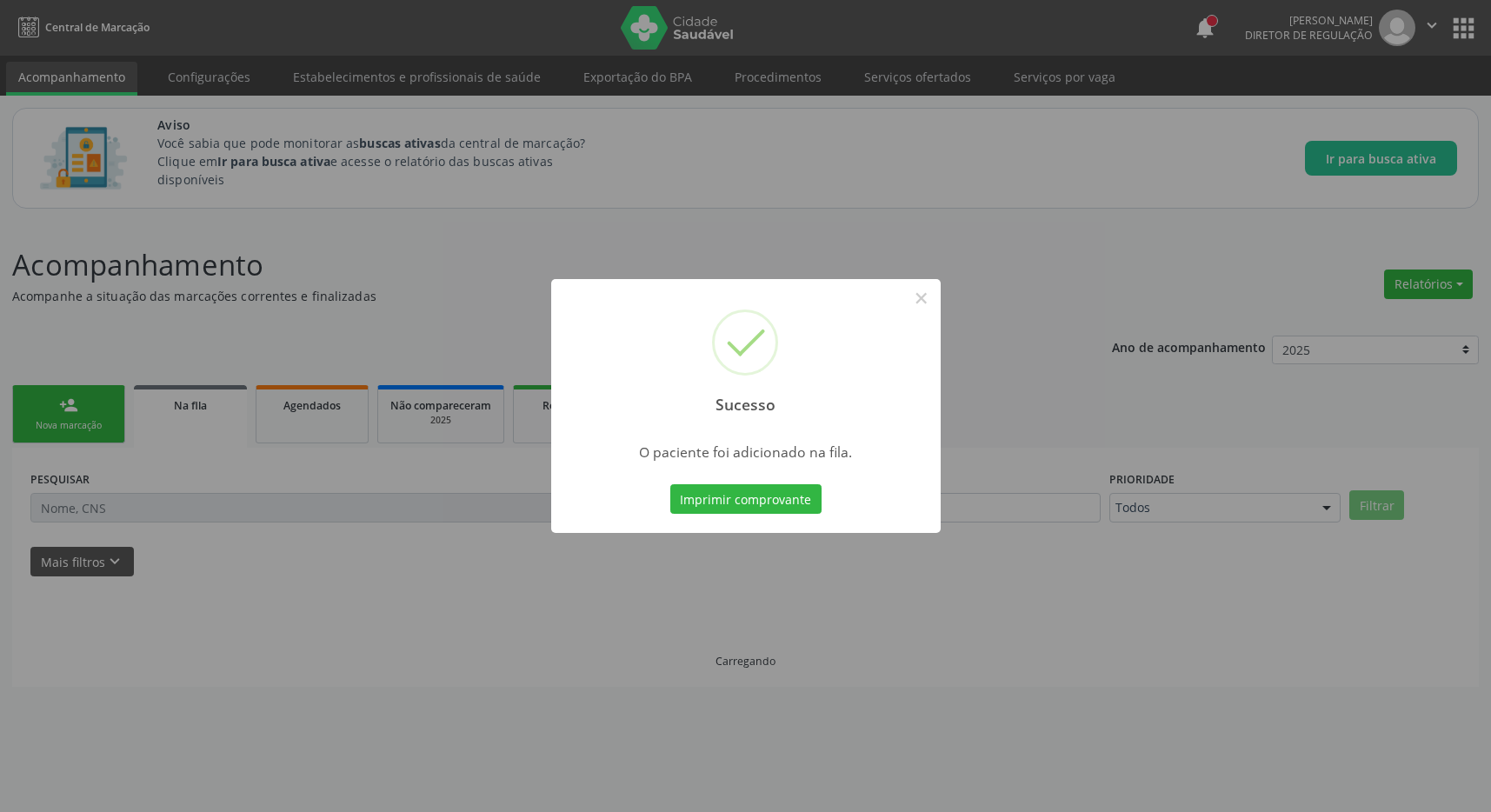
scroll to position [0, 0]
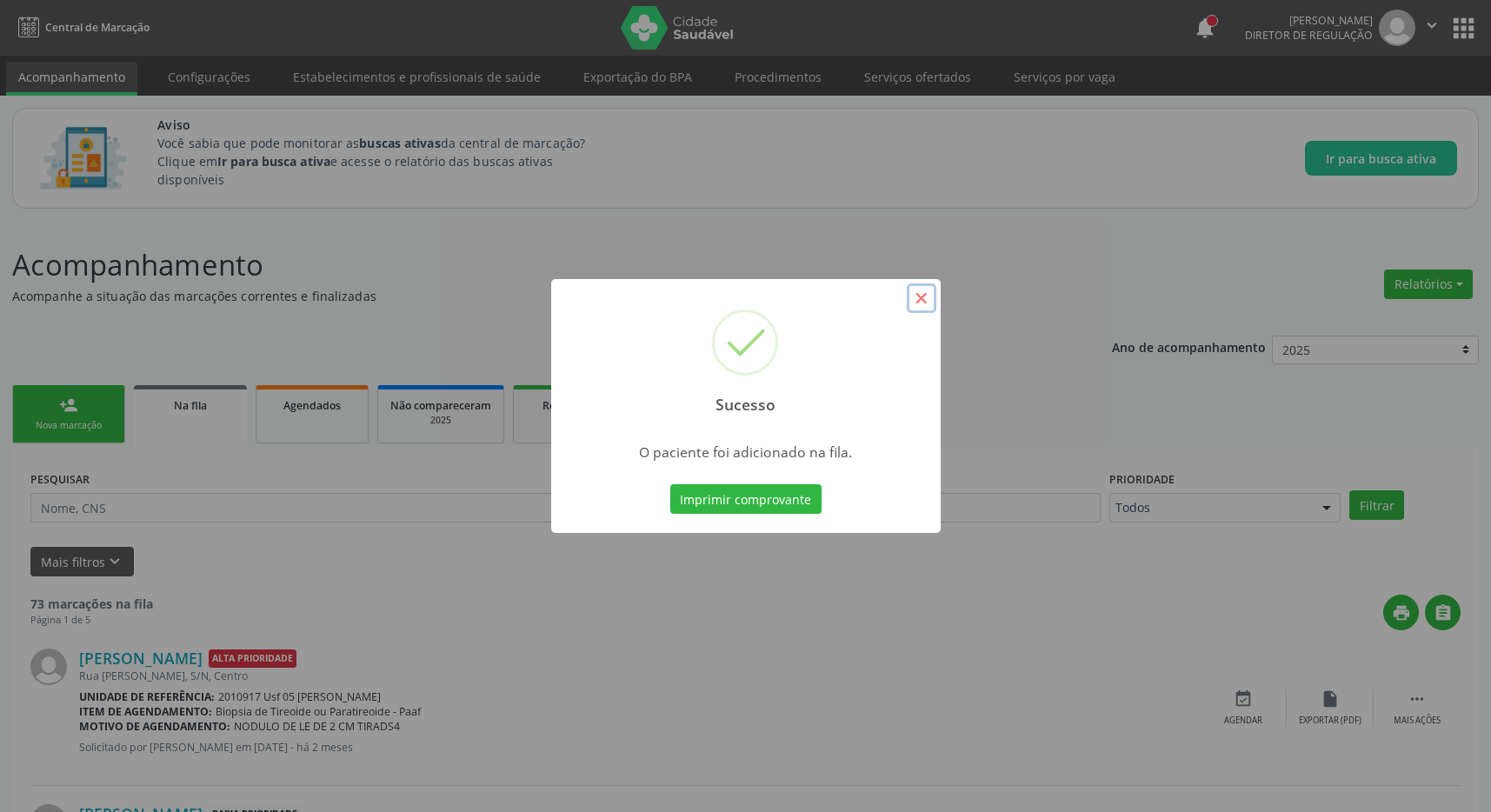
click at [925, 295] on button "×" at bounding box center [921, 298] width 30 height 30
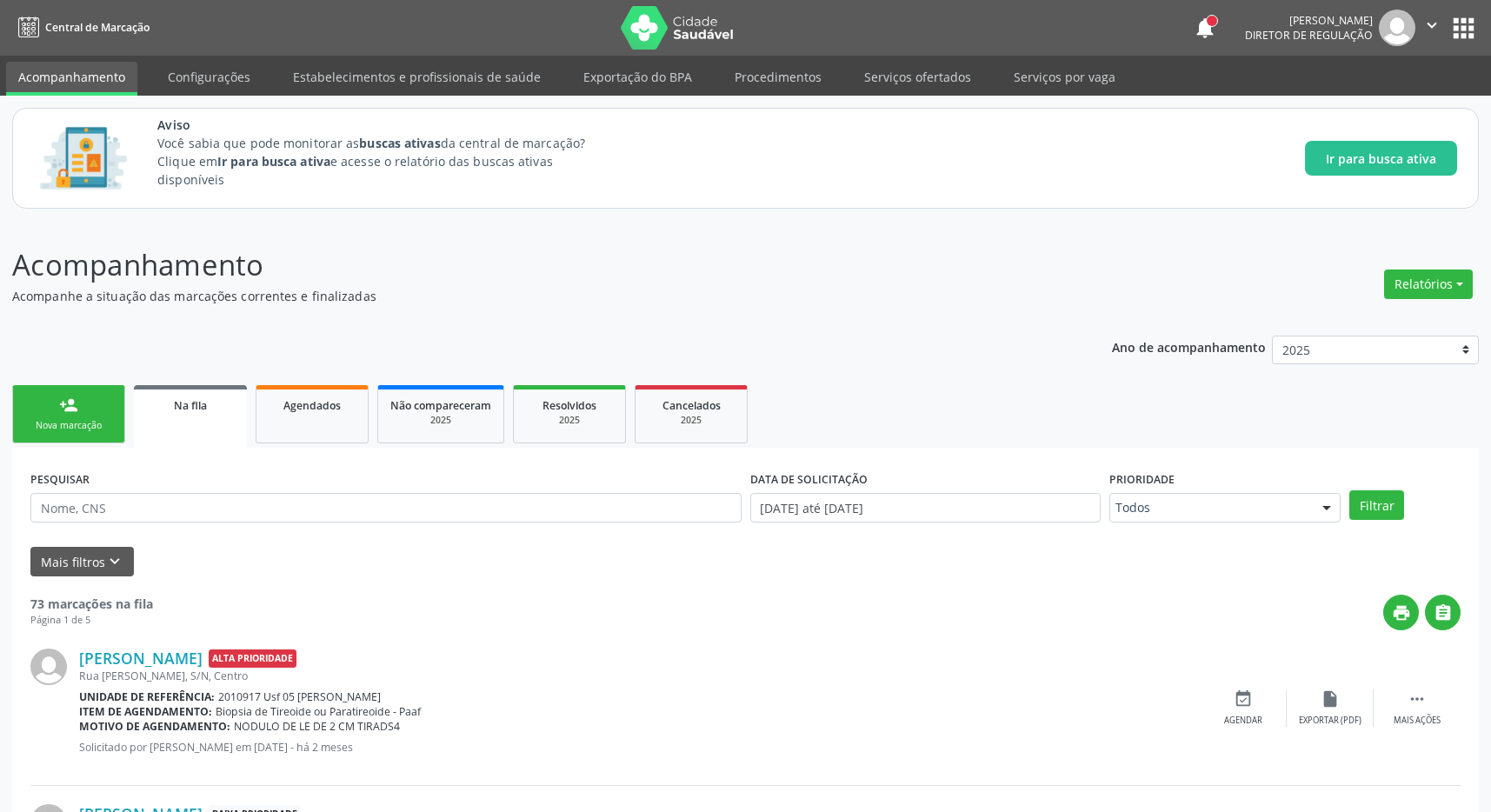
drag, startPoint x: 905, startPoint y: 854, endPoint x: 773, endPoint y: 854, distance: 132.0
